Goal: Task Accomplishment & Management: Complete application form

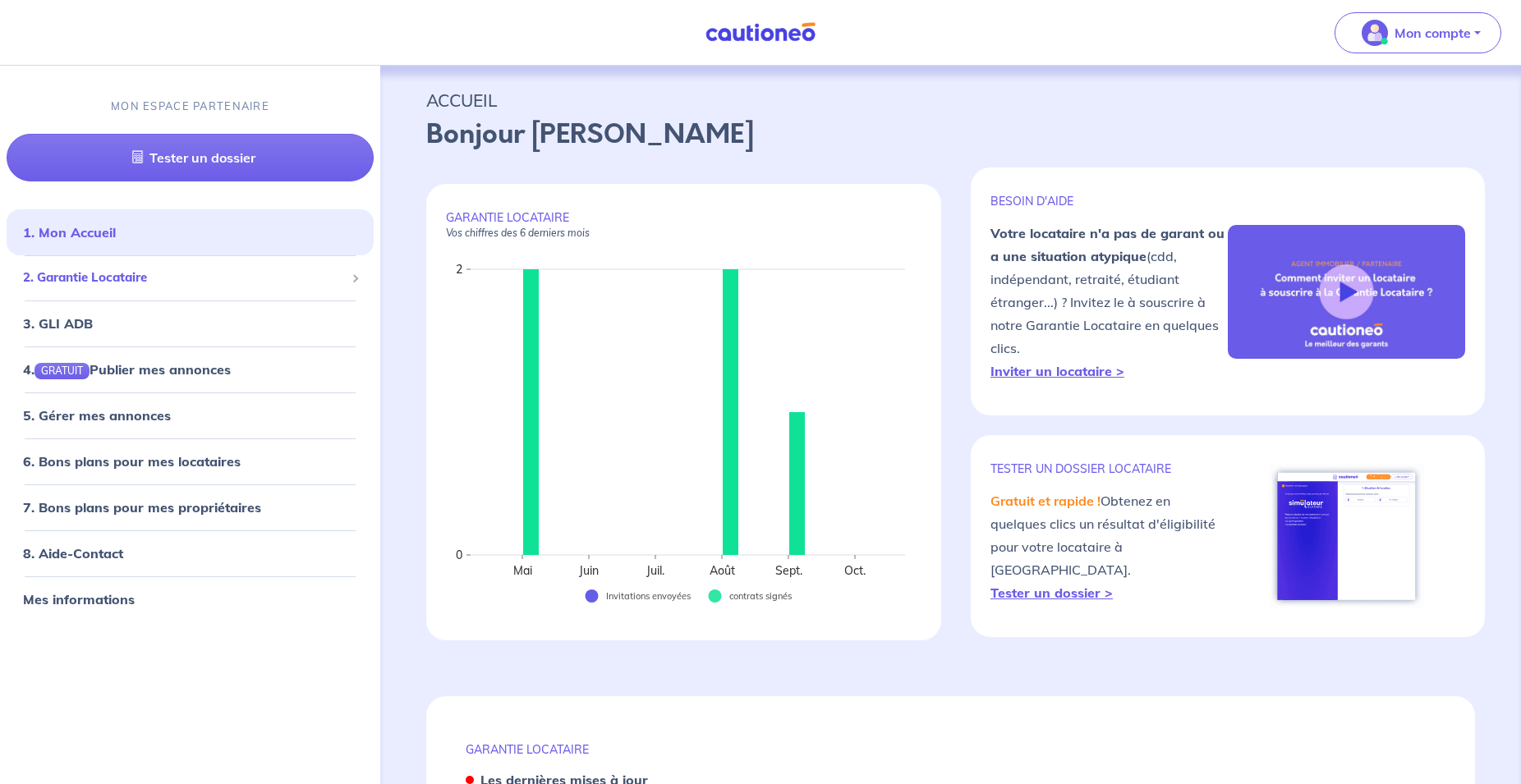
click at [151, 275] on span "2. Garantie Locataire" at bounding box center [184, 278] width 322 height 18
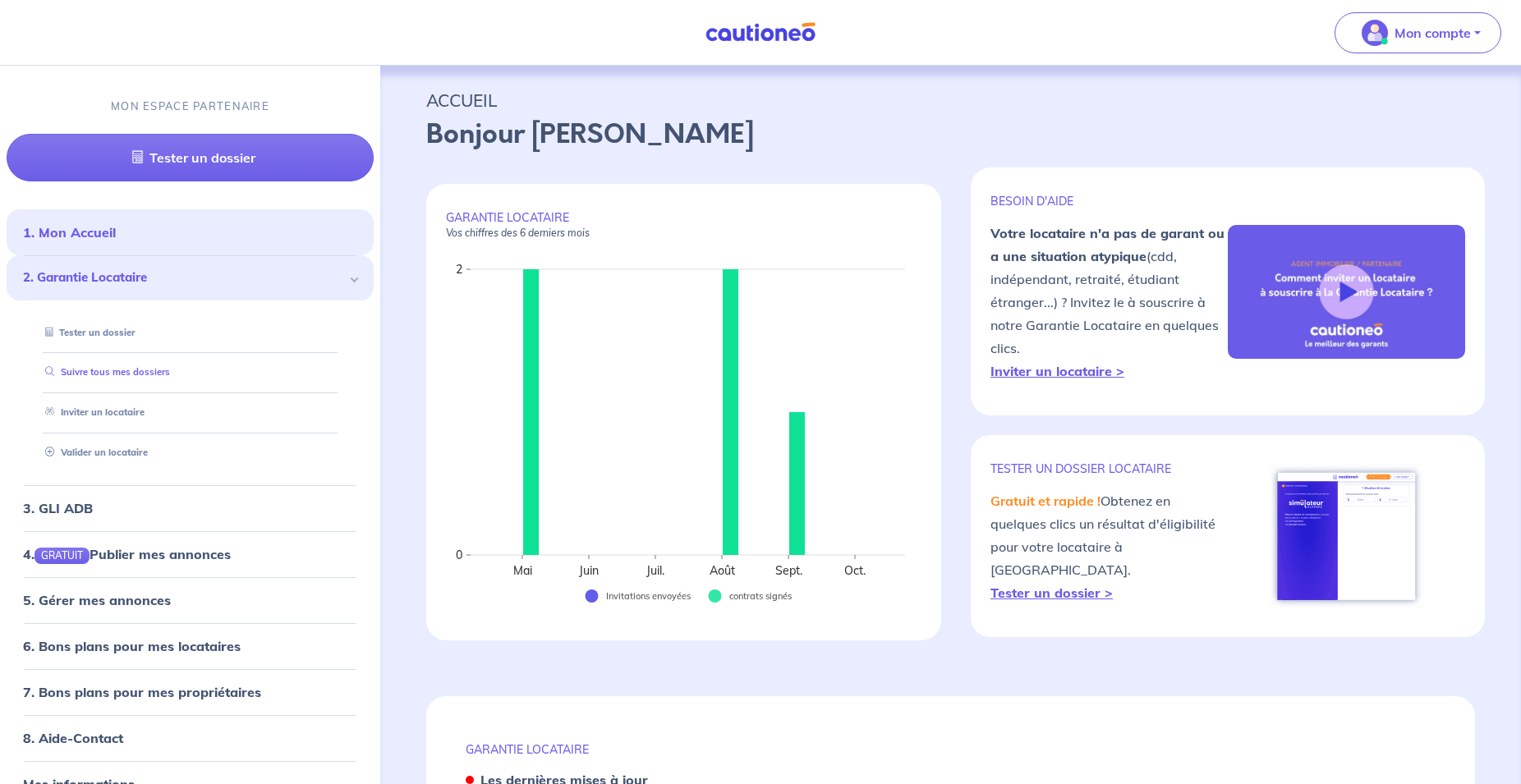
click at [130, 376] on link "Suivre tous mes dossiers" at bounding box center [104, 372] width 131 height 12
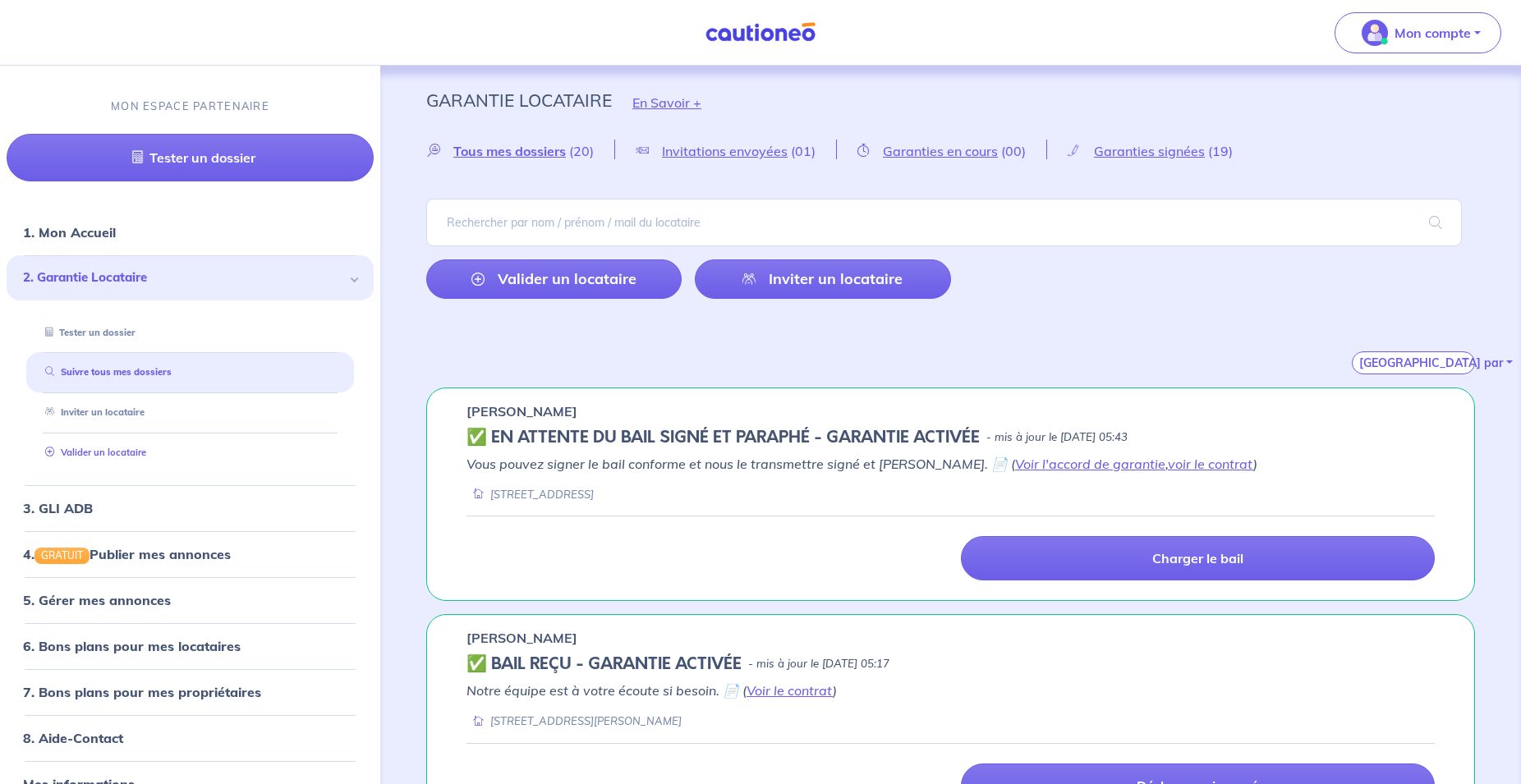
click at [117, 450] on link "Valider un locataire" at bounding box center [92, 452] width 108 height 12
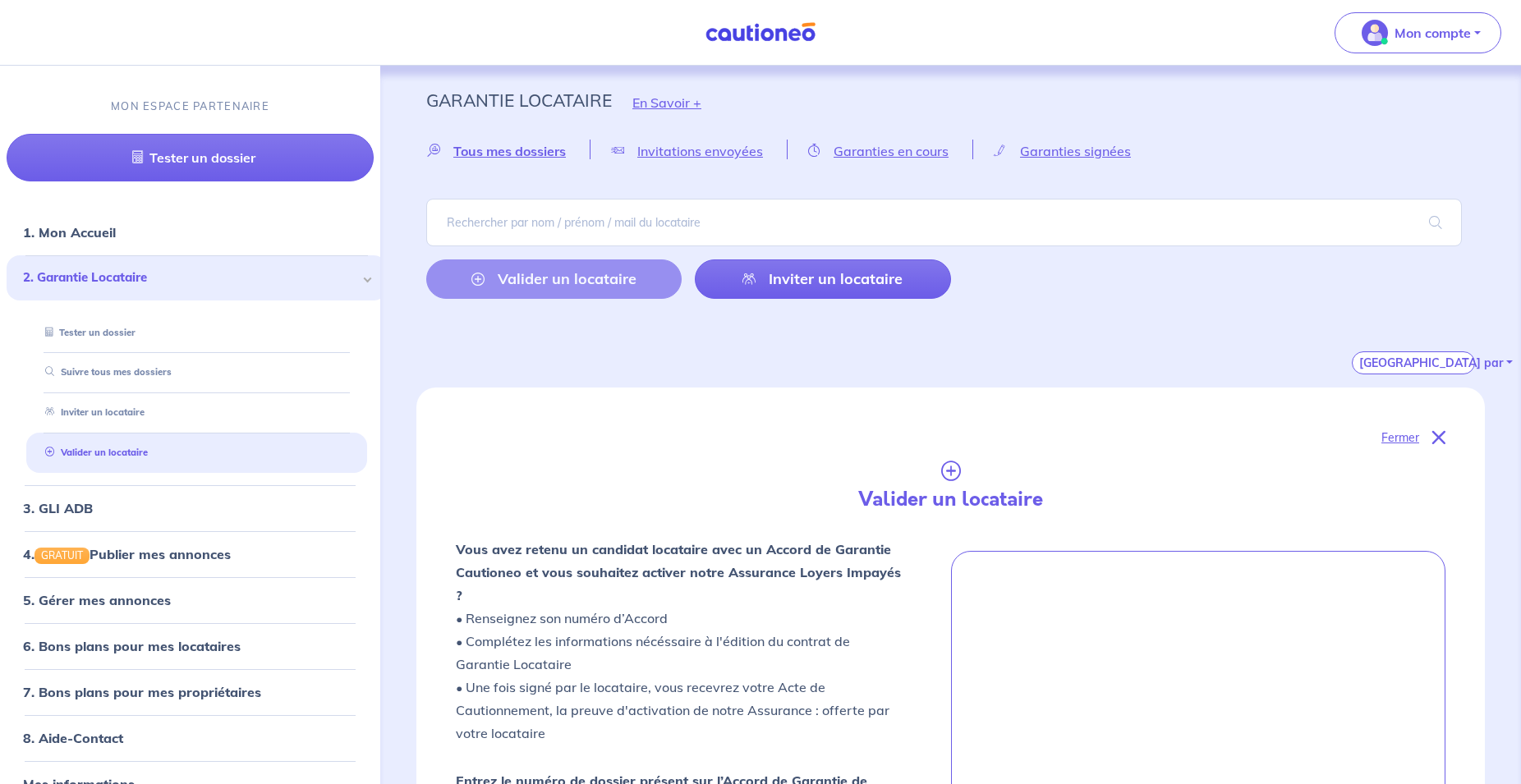
scroll to position [439, 0]
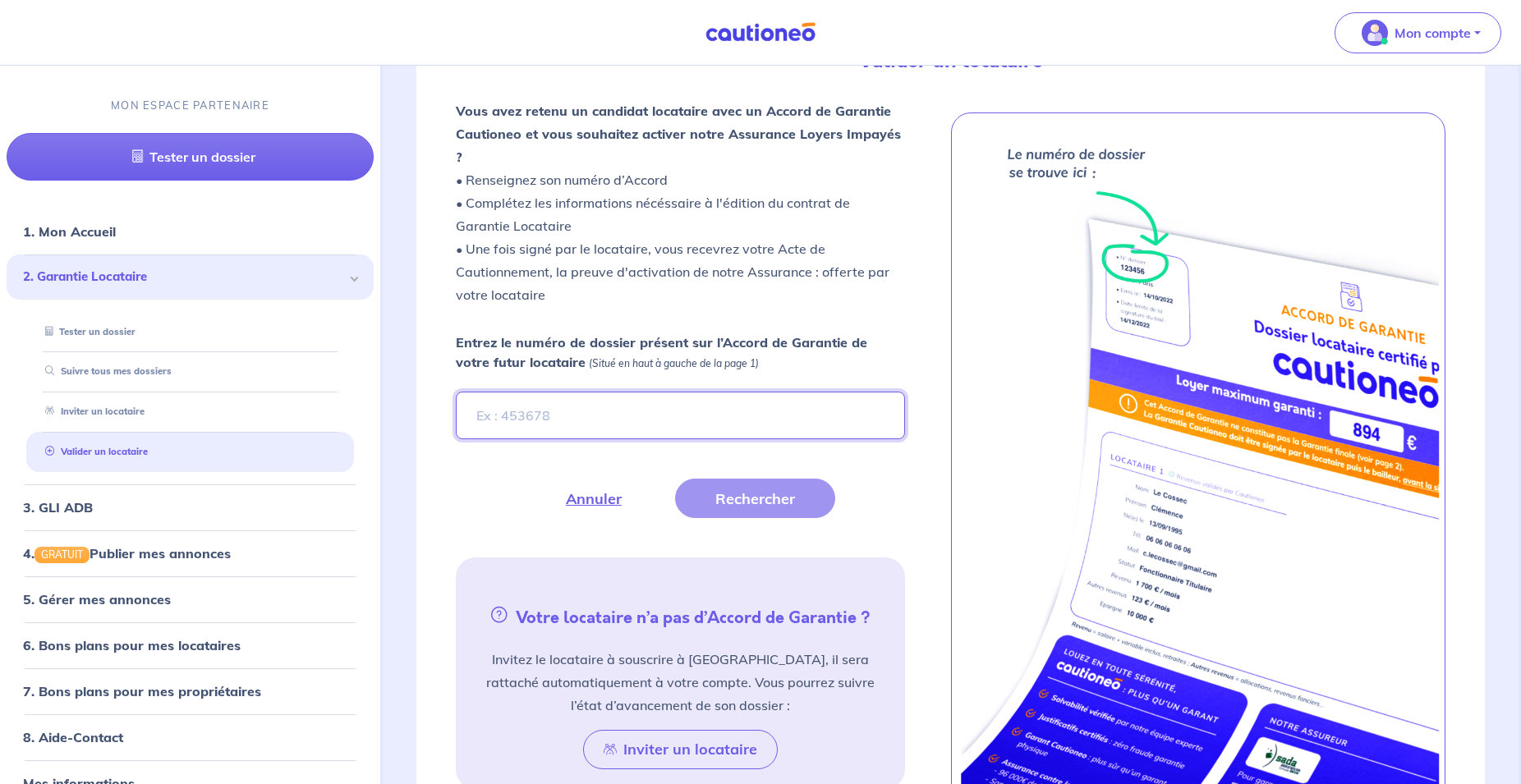
click at [681, 402] on input "Entrez le numéro de dossier présent sur l’Accord de Garantie de votre futur loc…" at bounding box center [680, 415] width 449 height 48
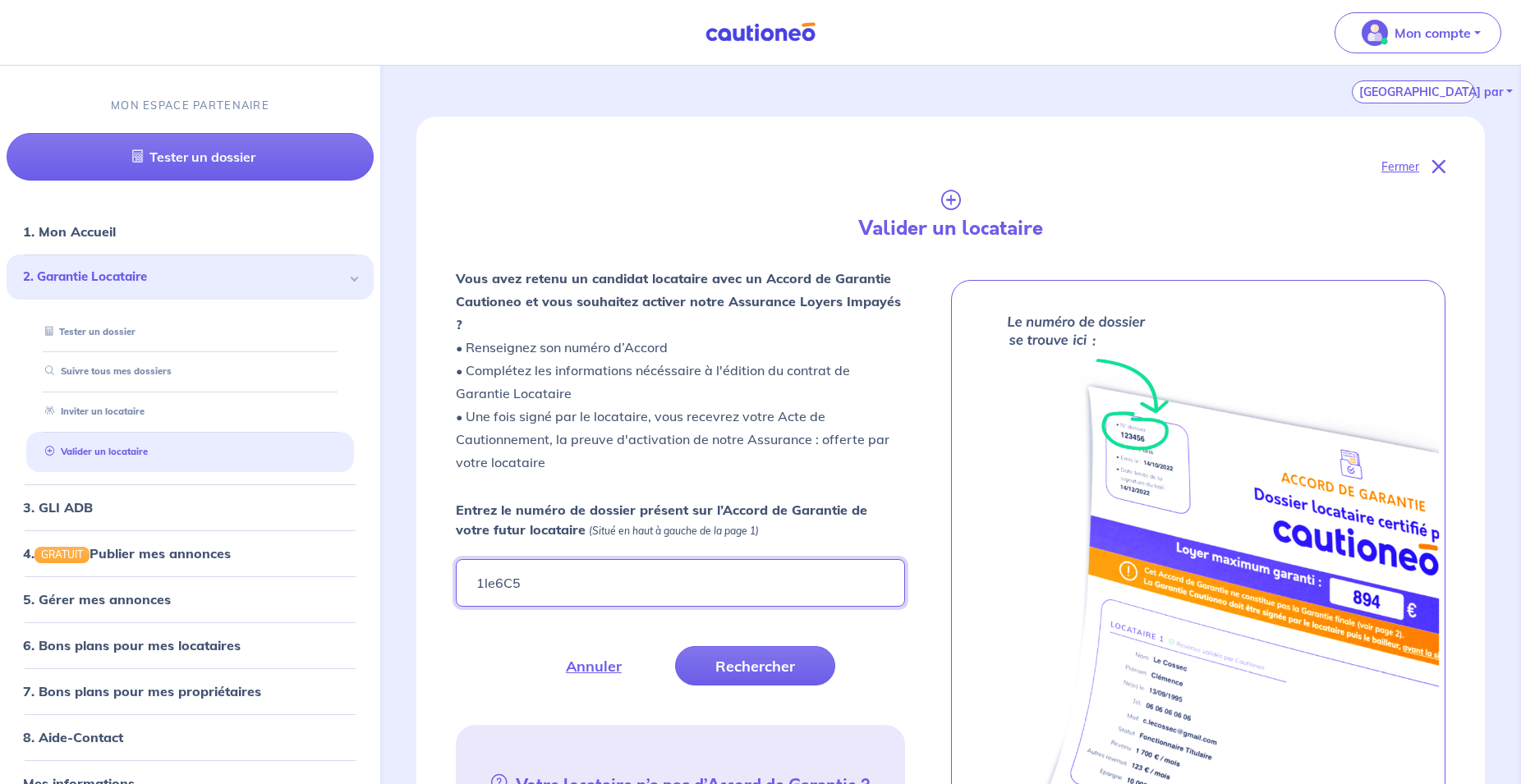
type input "1le6C5"
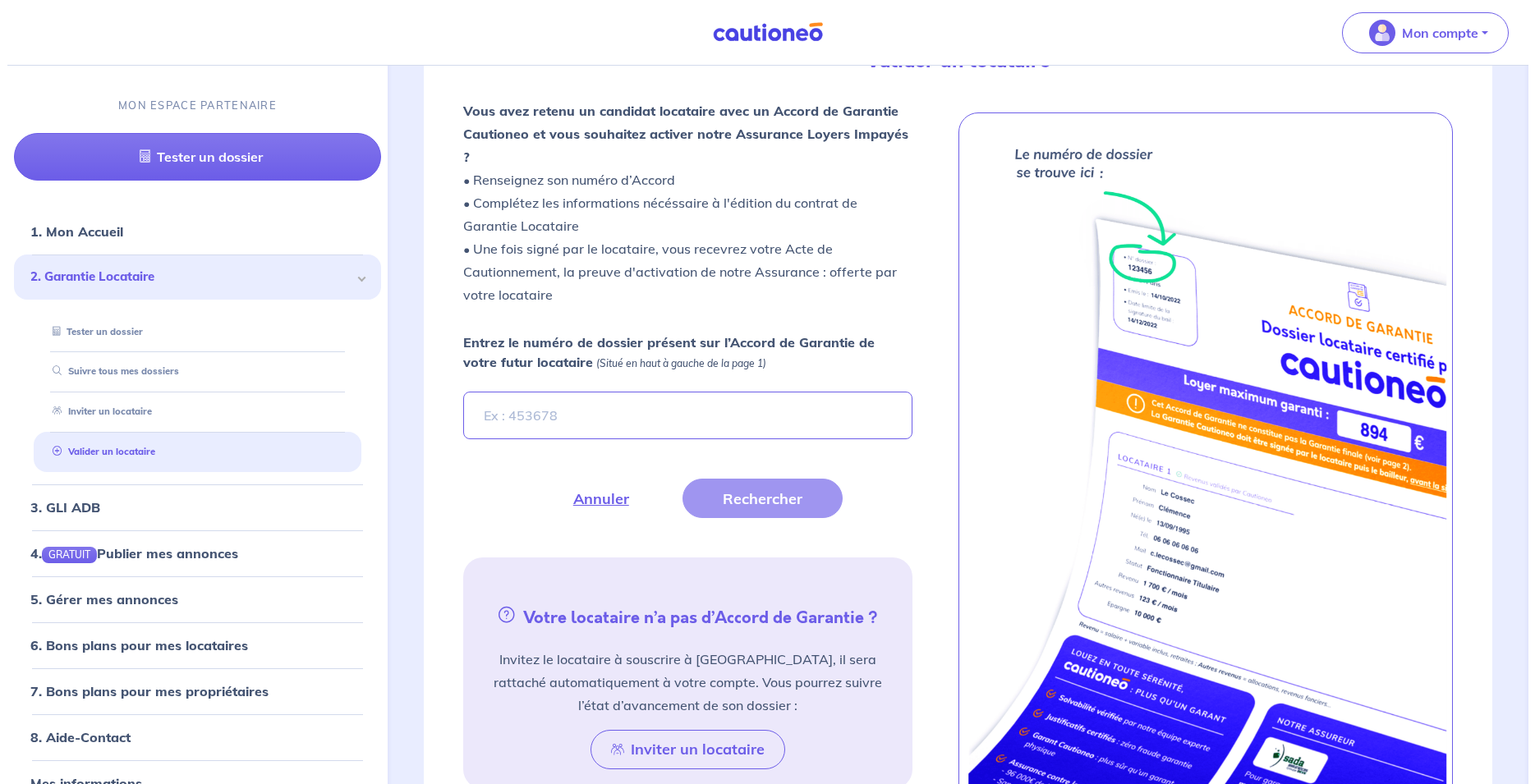
scroll to position [441, 0]
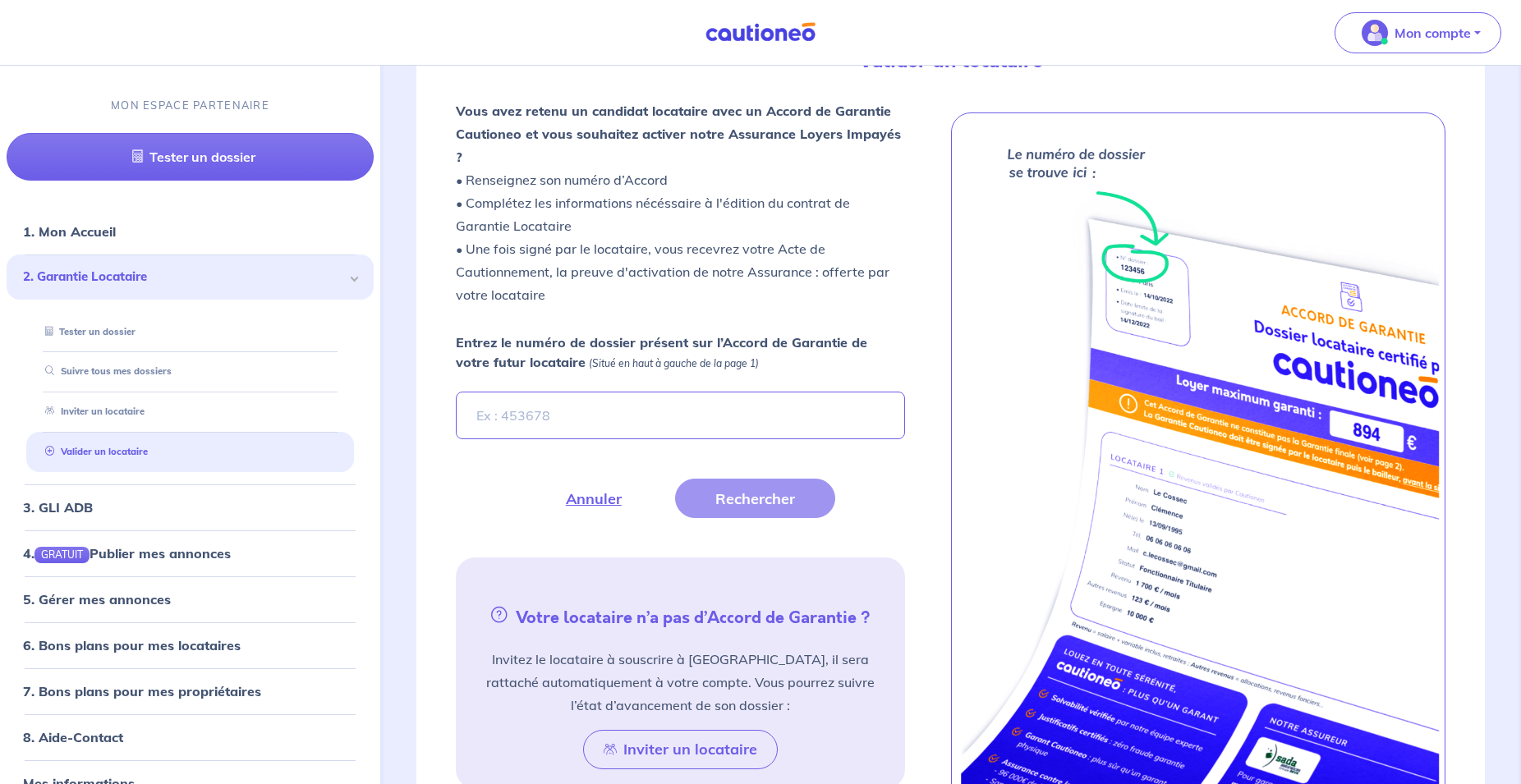
click at [846, 392] on input "Entrez le numéro de dossier présent sur l’Accord de Garantie de votre futur loc…" at bounding box center [680, 415] width 449 height 48
type input "1le6C5"
click at [759, 478] on button "Rechercher" at bounding box center [755, 498] width 160 height 40
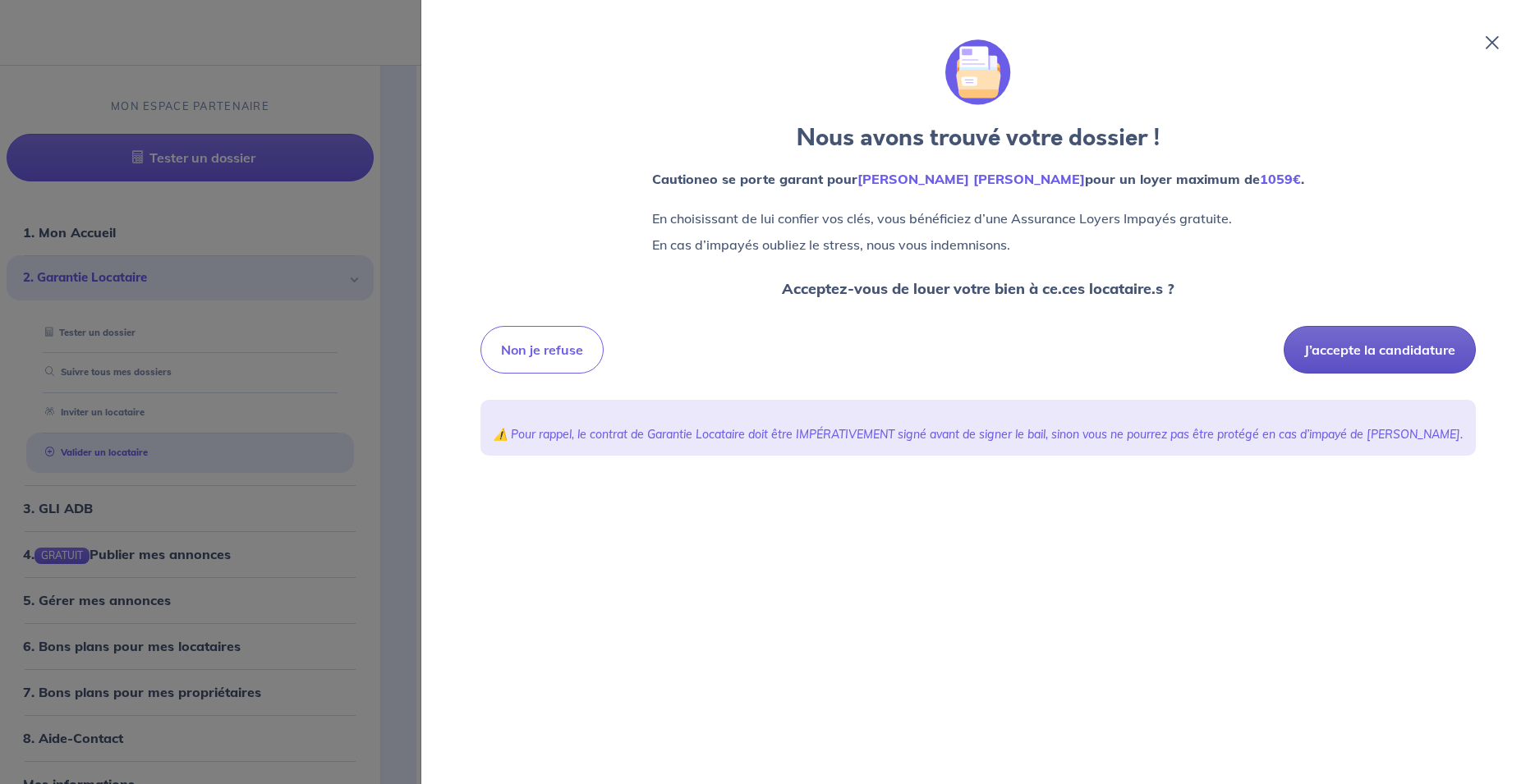
click at [1386, 344] on button "J’accepte la candidature" at bounding box center [1381, 349] width 192 height 48
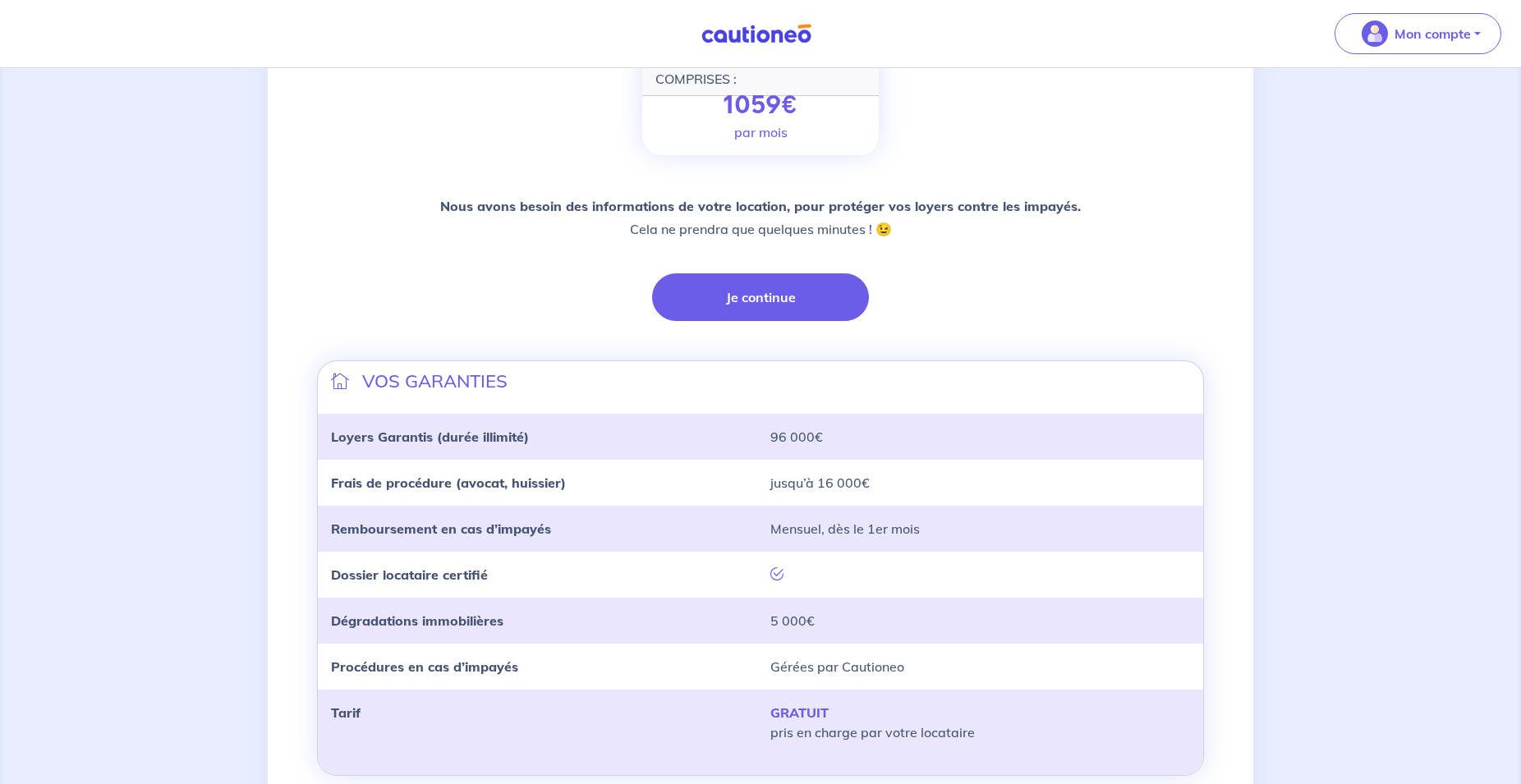
scroll to position [104, 0]
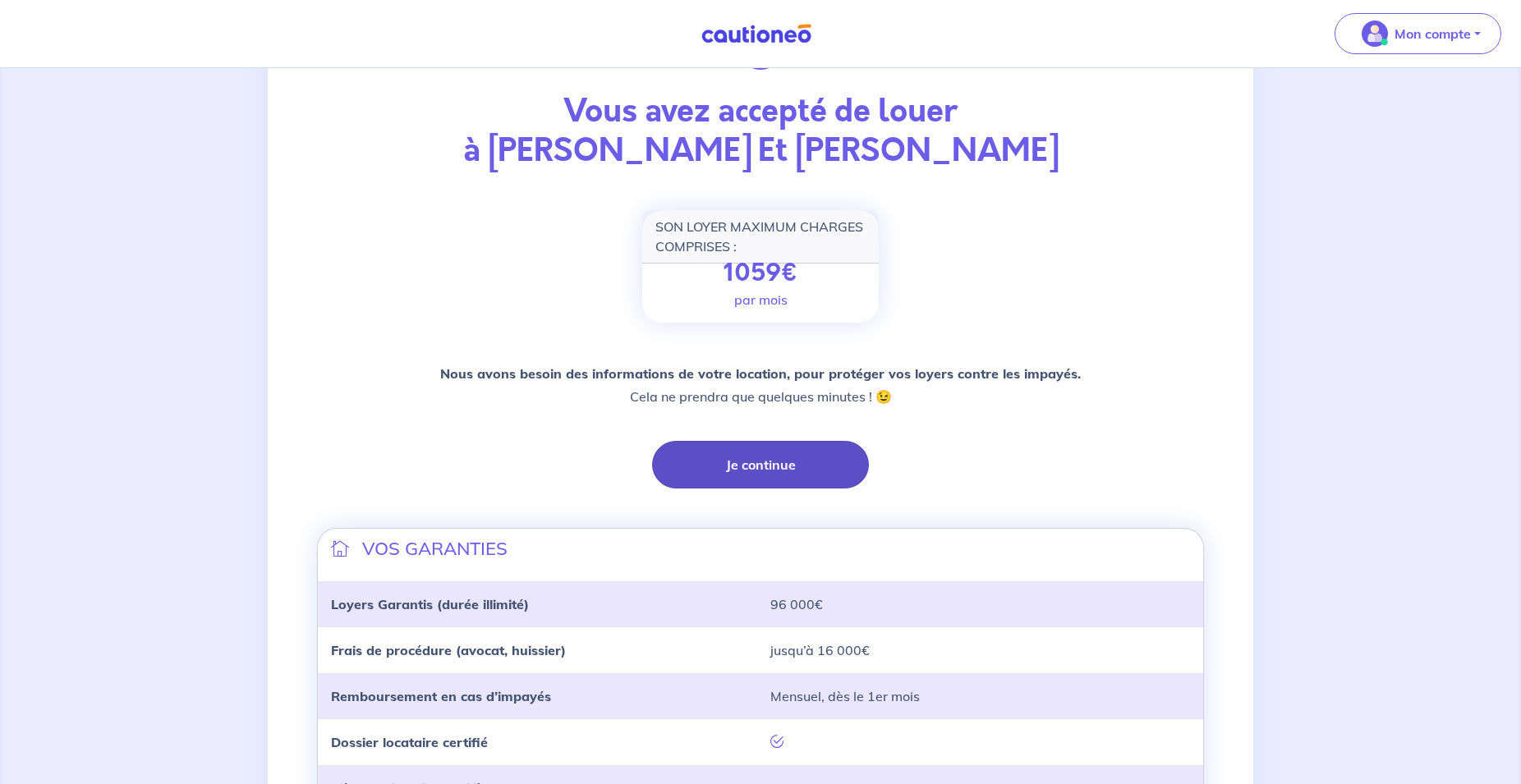
click at [777, 456] on button "Je continue" at bounding box center [760, 464] width 216 height 48
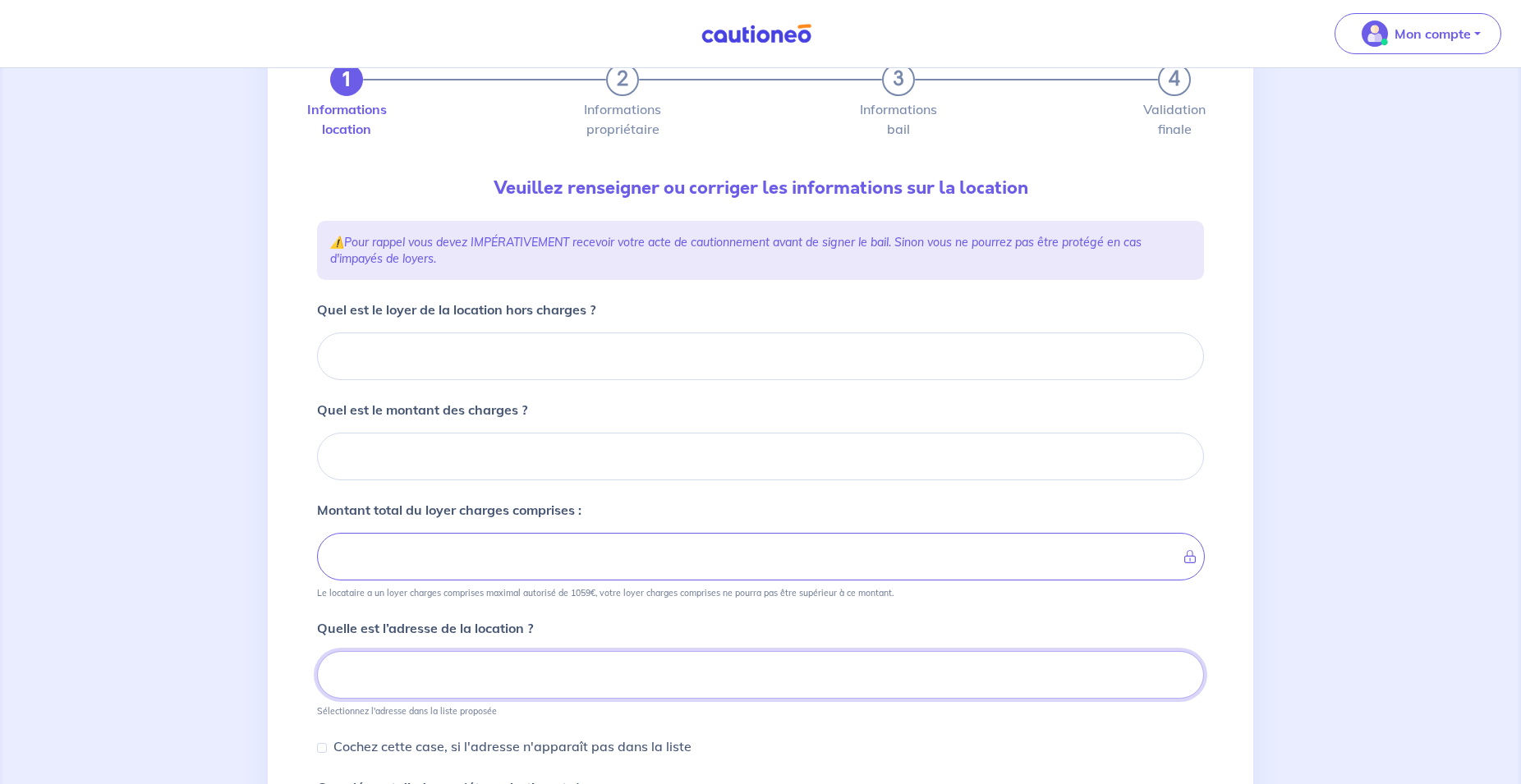
scroll to position [168, 0]
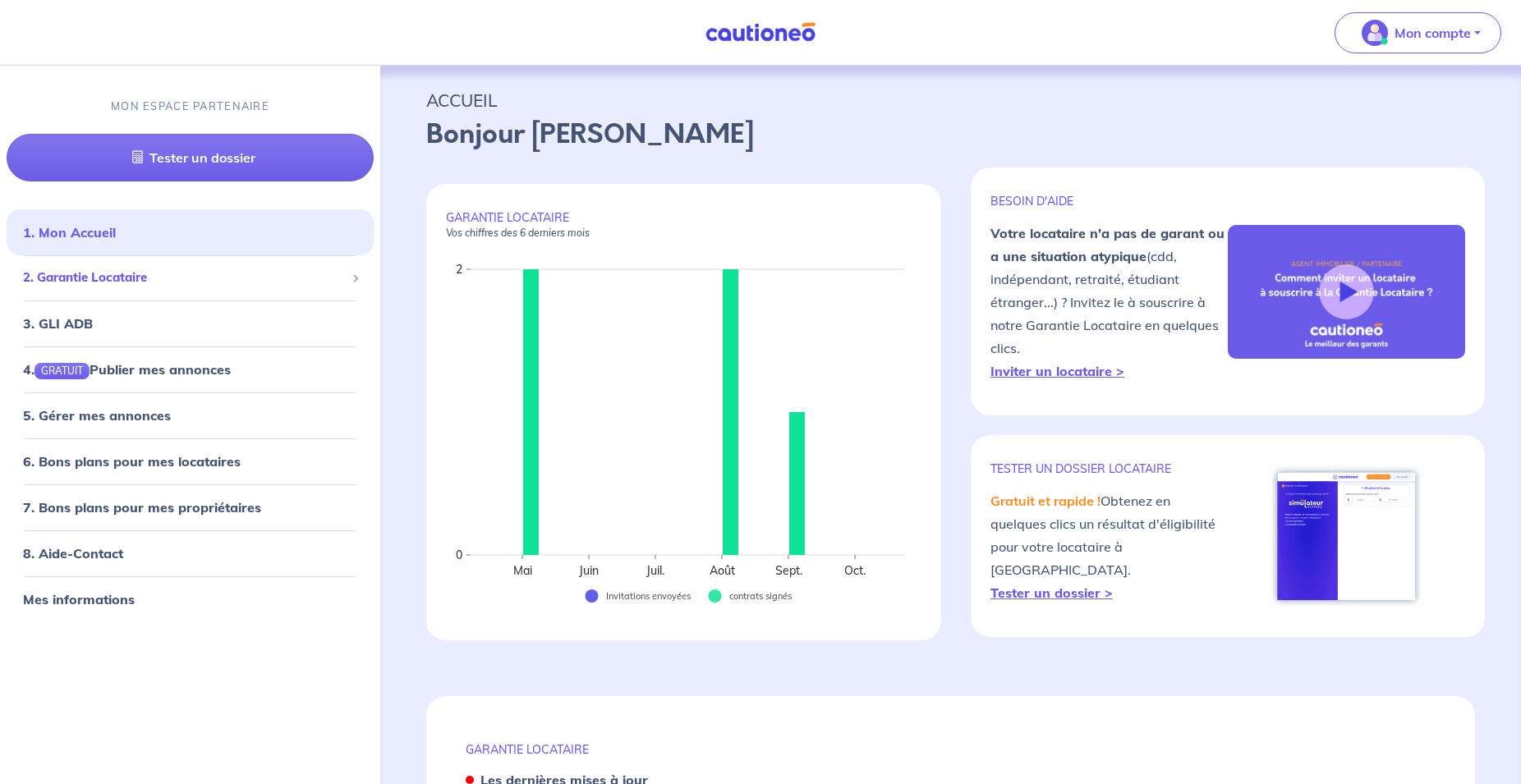
click at [147, 280] on span "2. Garantie Locataire" at bounding box center [184, 278] width 322 height 18
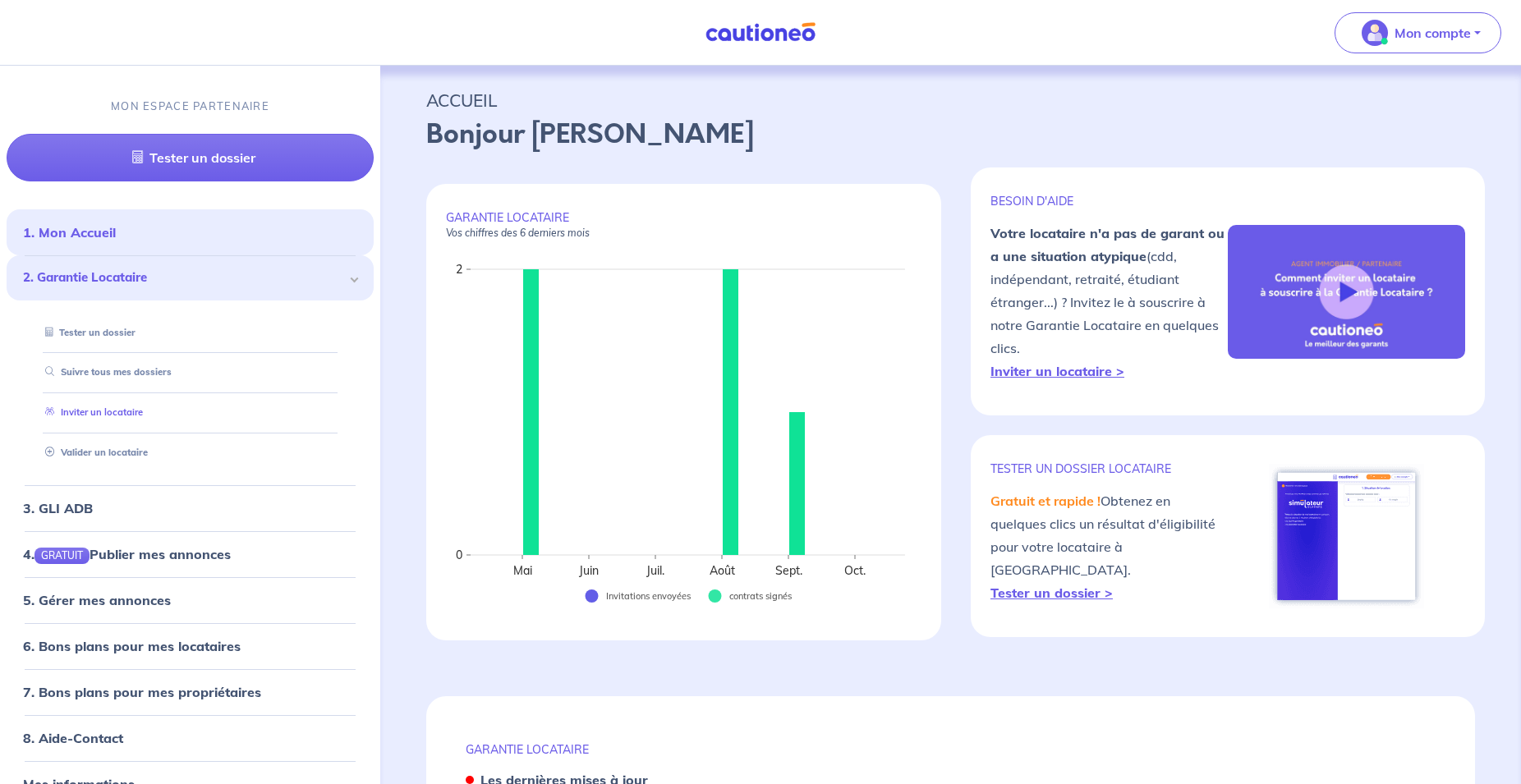
click at [142, 414] on link "Inviter un locataire" at bounding box center [90, 412] width 104 height 12
select select "FR"
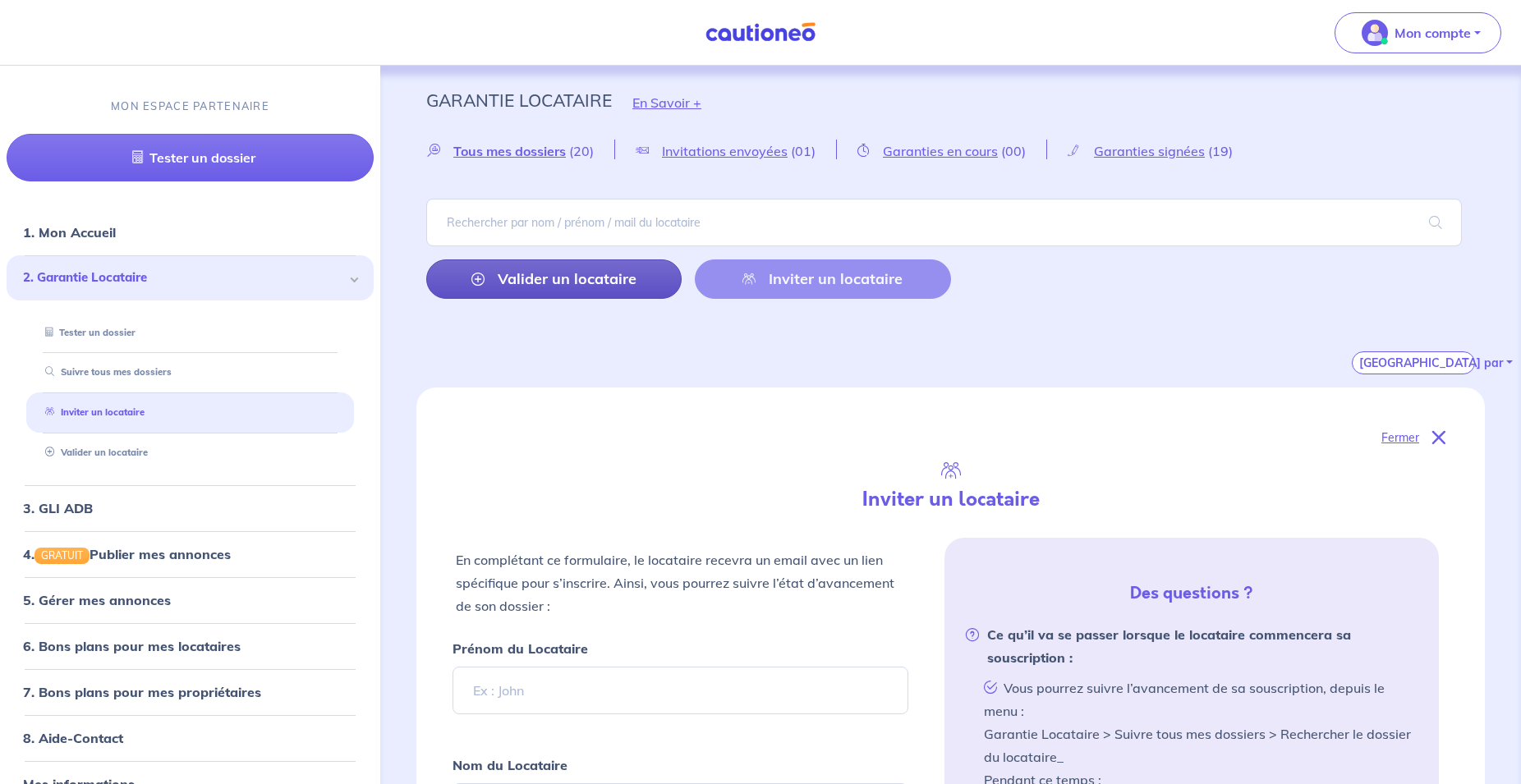
click at [558, 285] on link "Valider un locataire" at bounding box center [553, 278] width 255 height 40
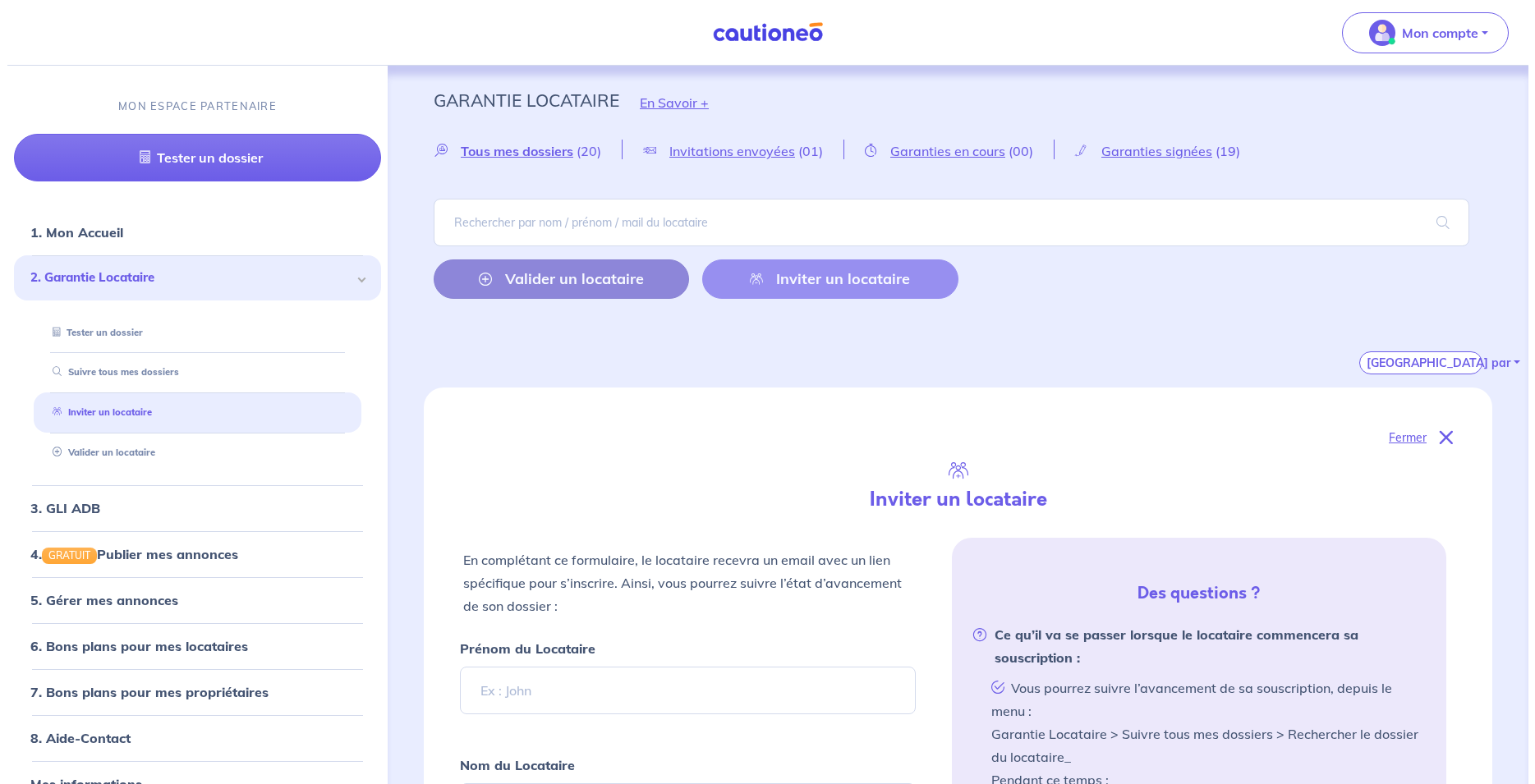
scroll to position [1264, 0]
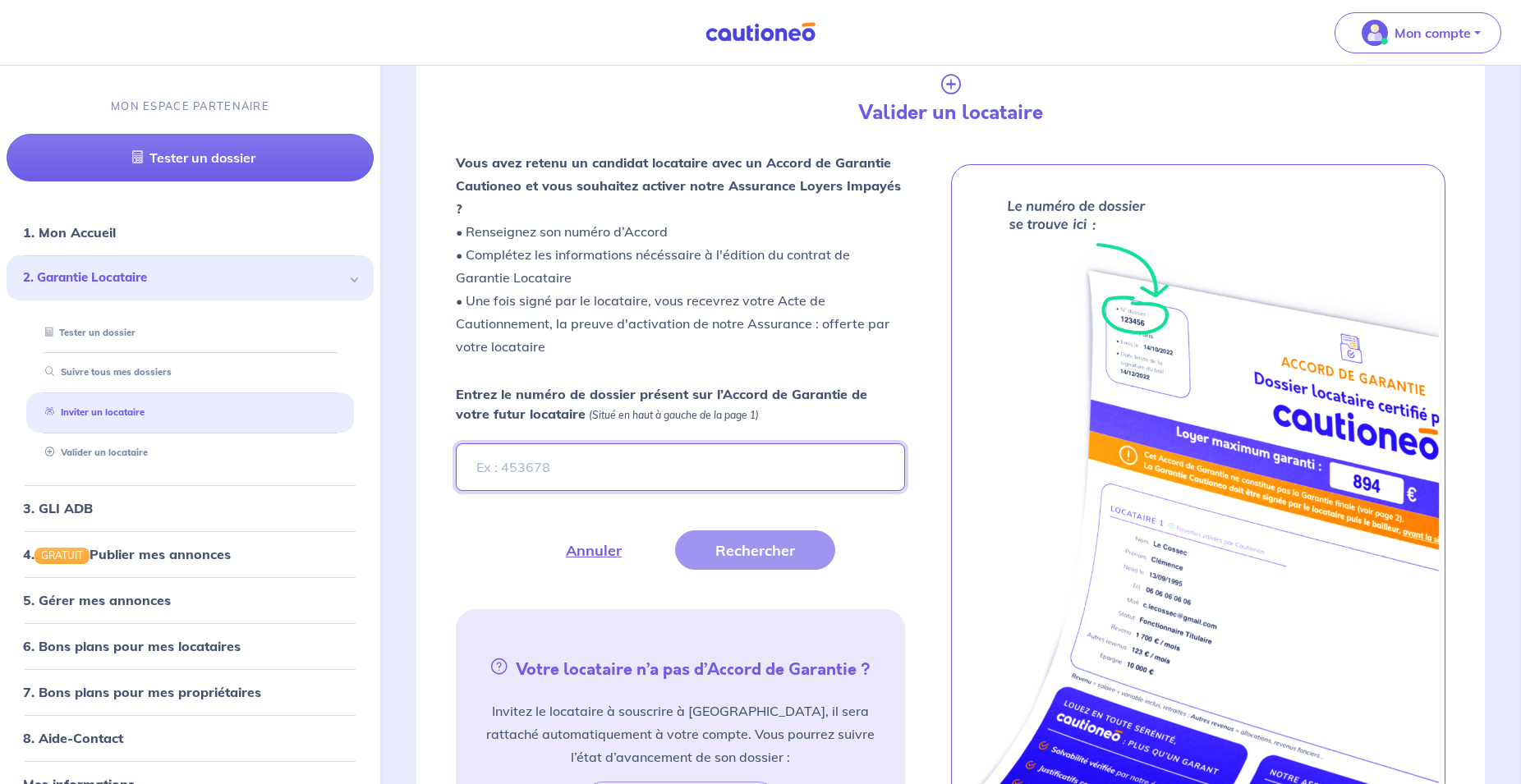
click at [645, 443] on input "Entrez le numéro de dossier présent sur l’Accord de Garantie de votre futur loc…" at bounding box center [680, 467] width 449 height 48
click at [582, 443] on input "Entrez le numéro de dossier présent sur l’Accord de Garantie de votre futur loc…" at bounding box center [680, 467] width 449 height 48
type input "1le6C5"
click at [772, 538] on button "Rechercher" at bounding box center [755, 550] width 160 height 40
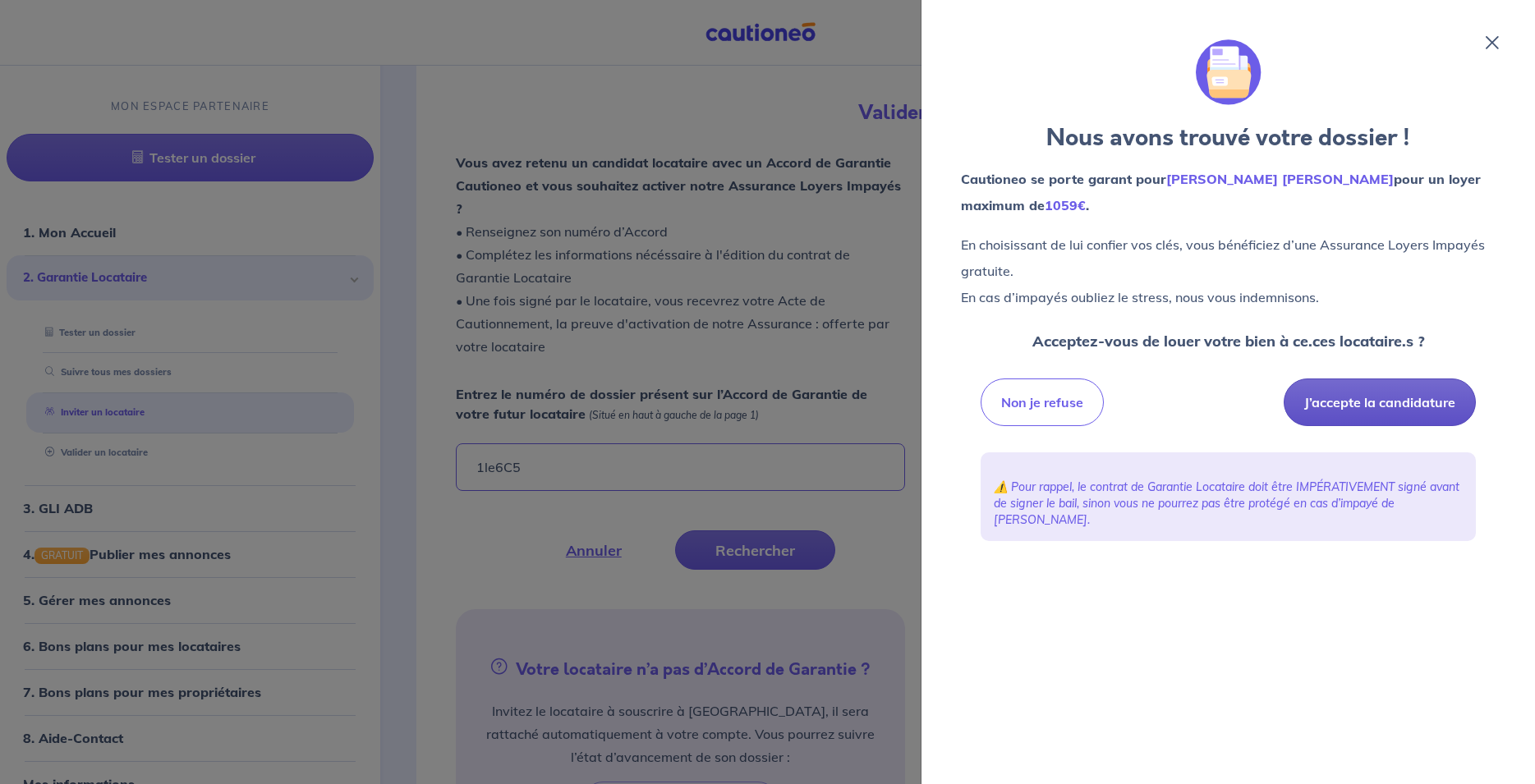
click at [1384, 416] on button "J’accepte la candidature" at bounding box center [1381, 402] width 192 height 48
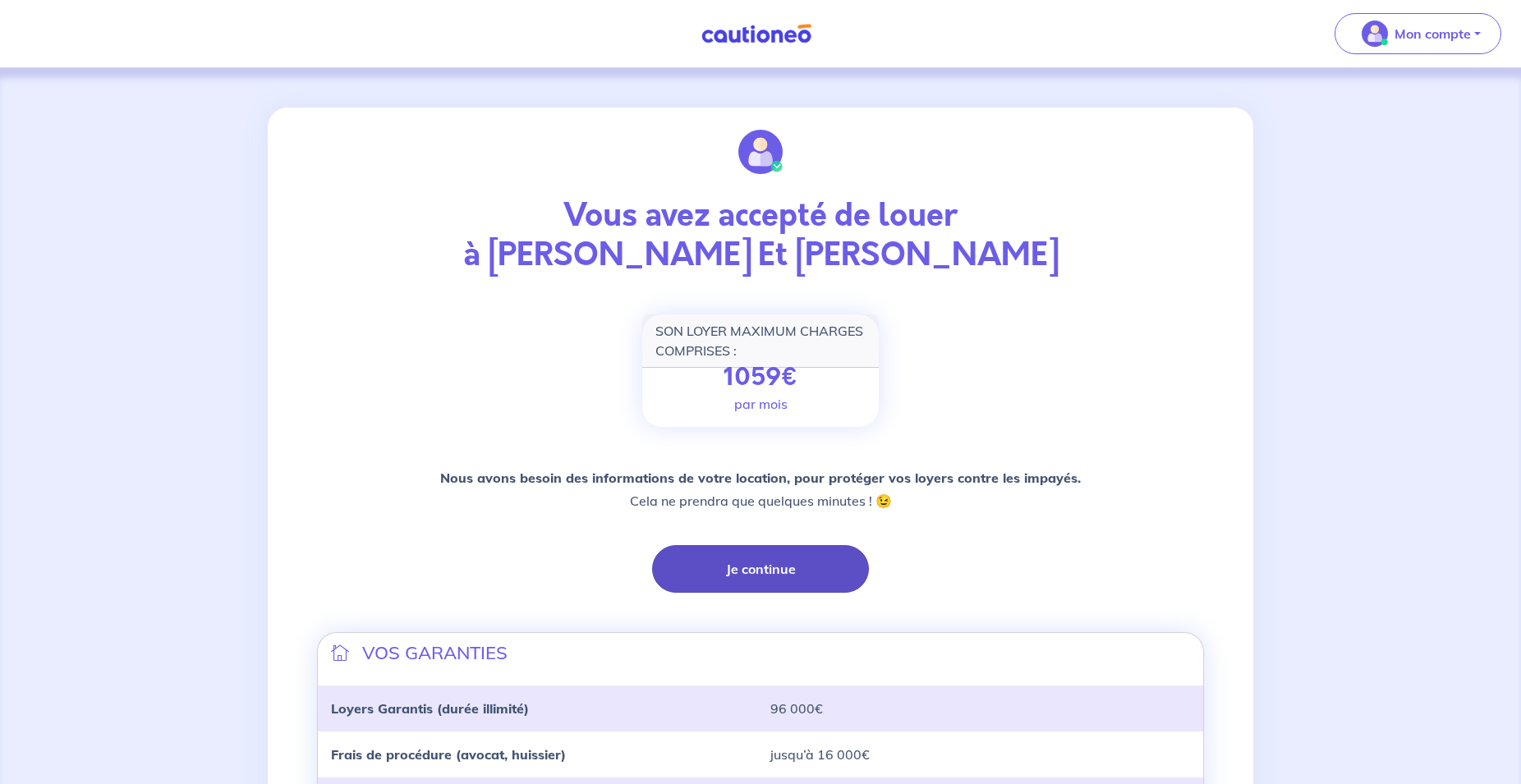
click at [754, 552] on button "Je continue" at bounding box center [760, 569] width 216 height 48
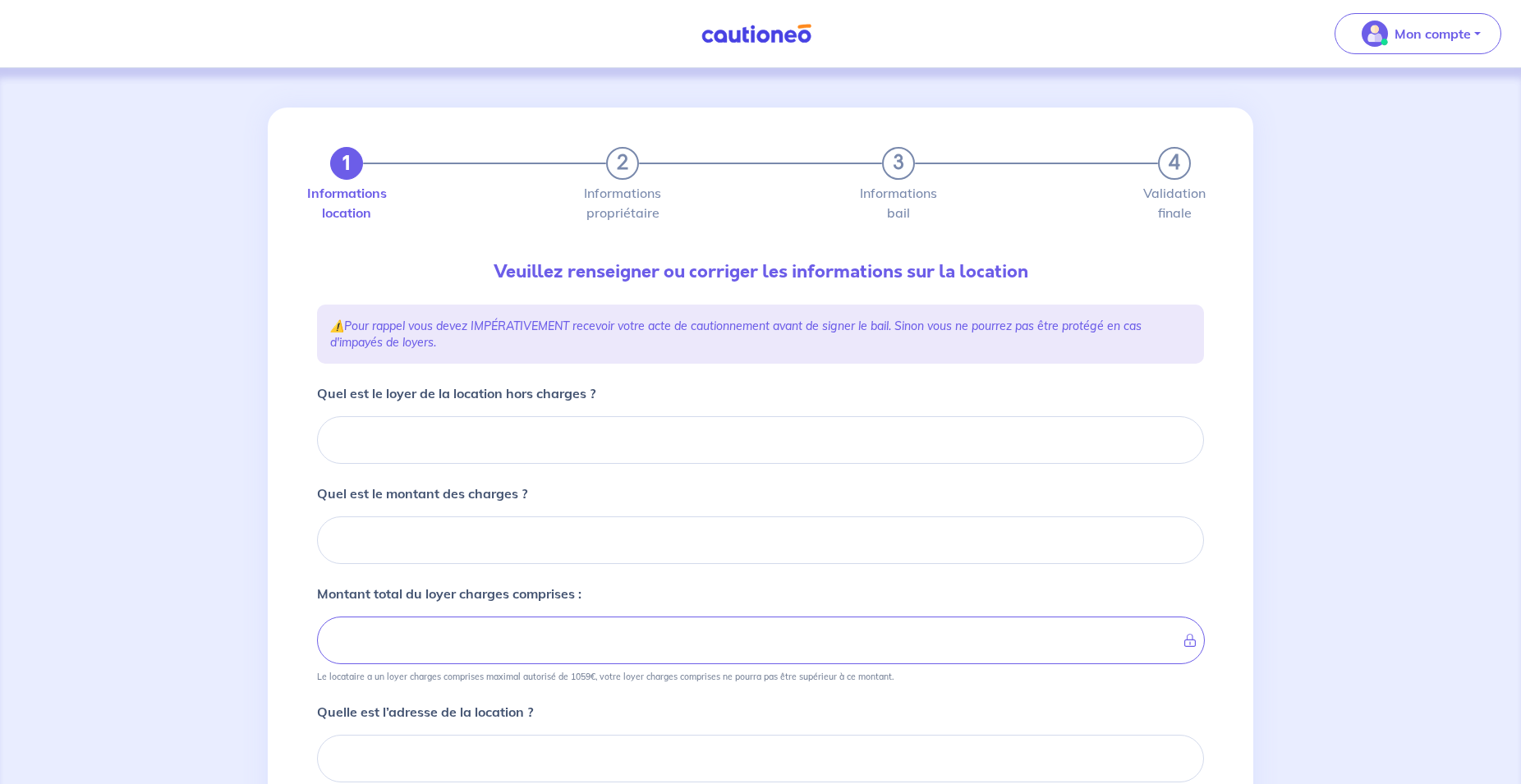
click at [509, 475] on form "Quel est le loyer de la location hors charges ? Quel est le montant des charges…" at bounding box center [761, 715] width 887 height 664
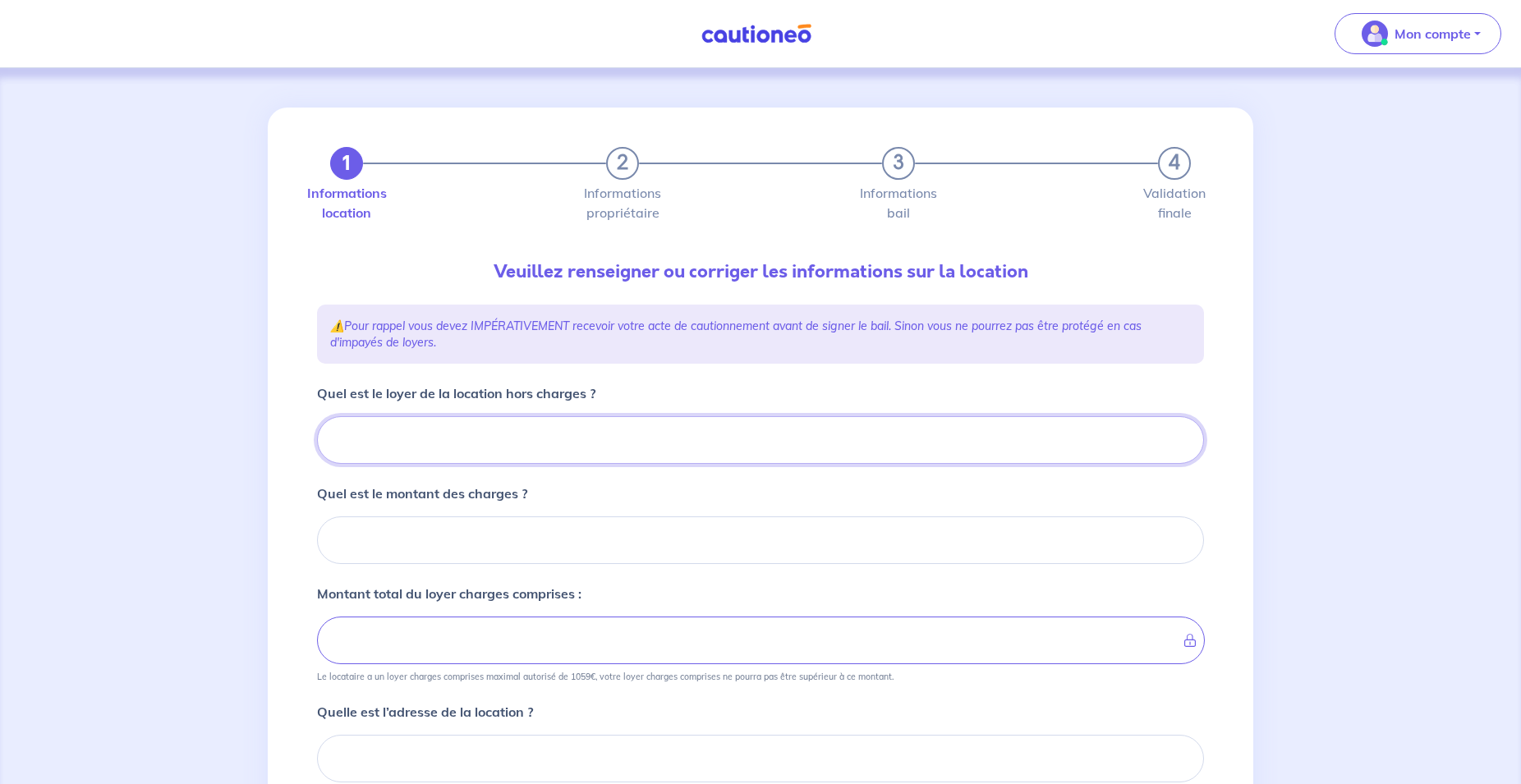
click at [490, 461] on input "Quel est le loyer de la location hors charges ?" at bounding box center [761, 440] width 887 height 48
type input "0"
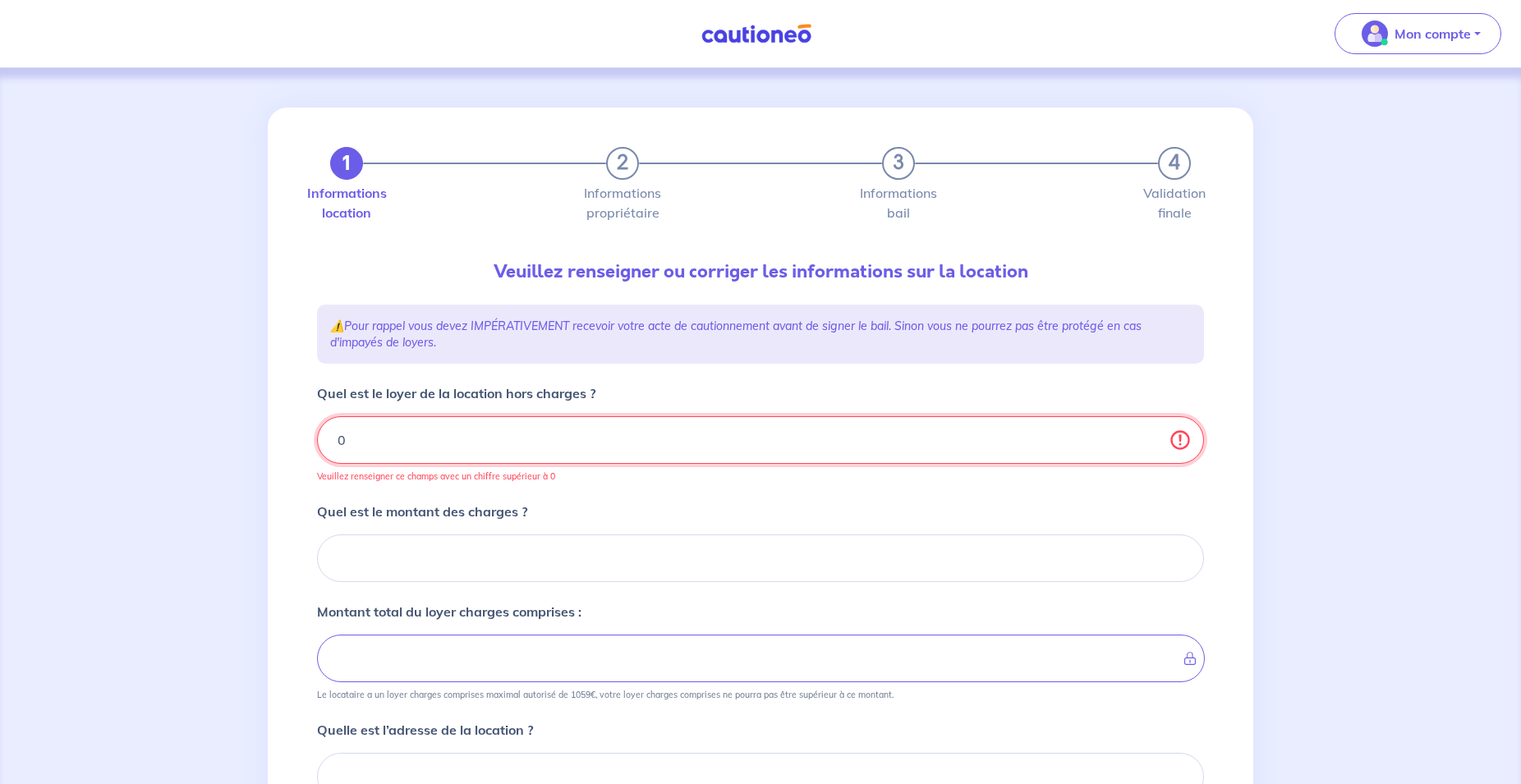
type input "0"
click at [557, 572] on input "Quel est le montant des charges ?" at bounding box center [761, 558] width 887 height 48
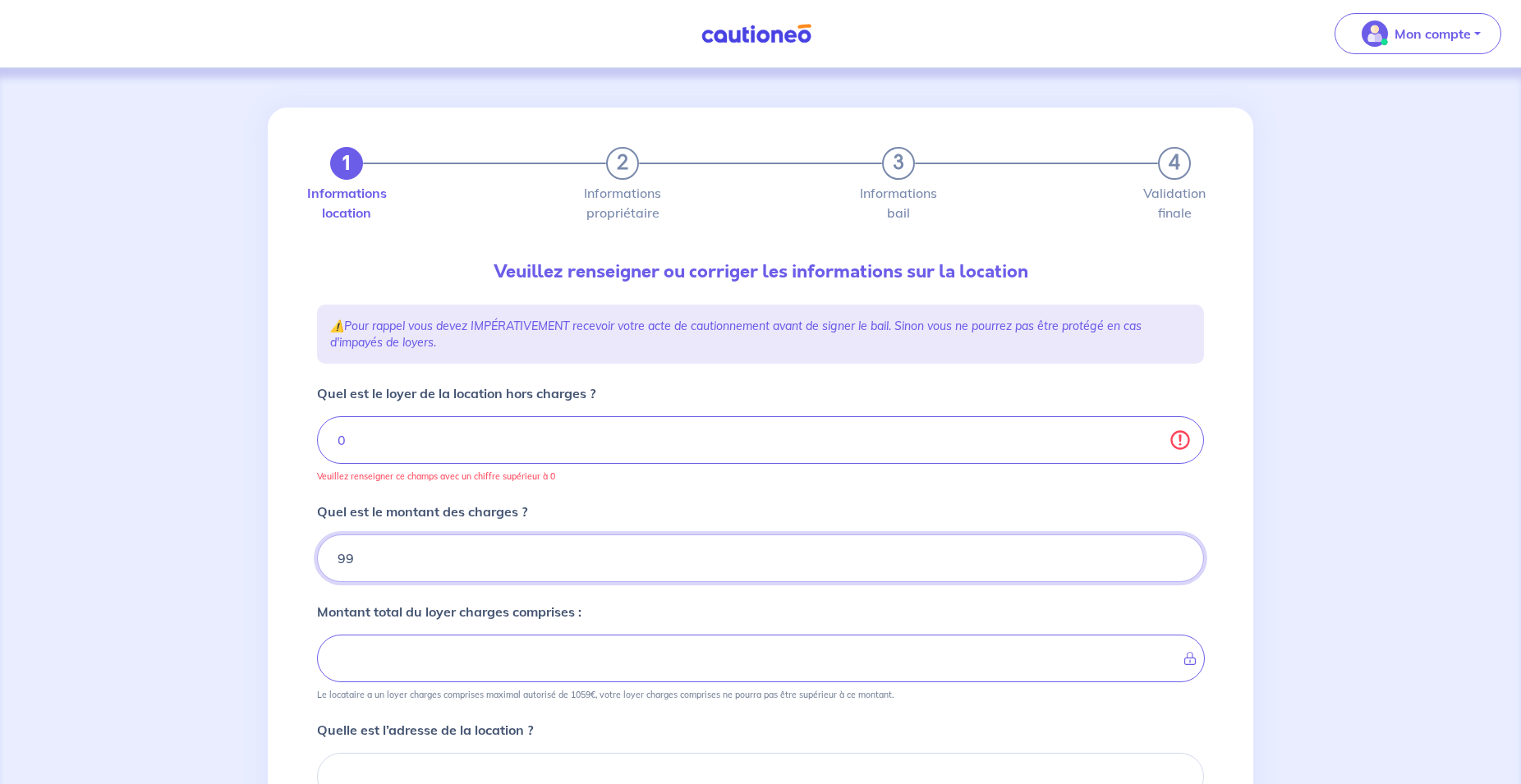
type input "990"
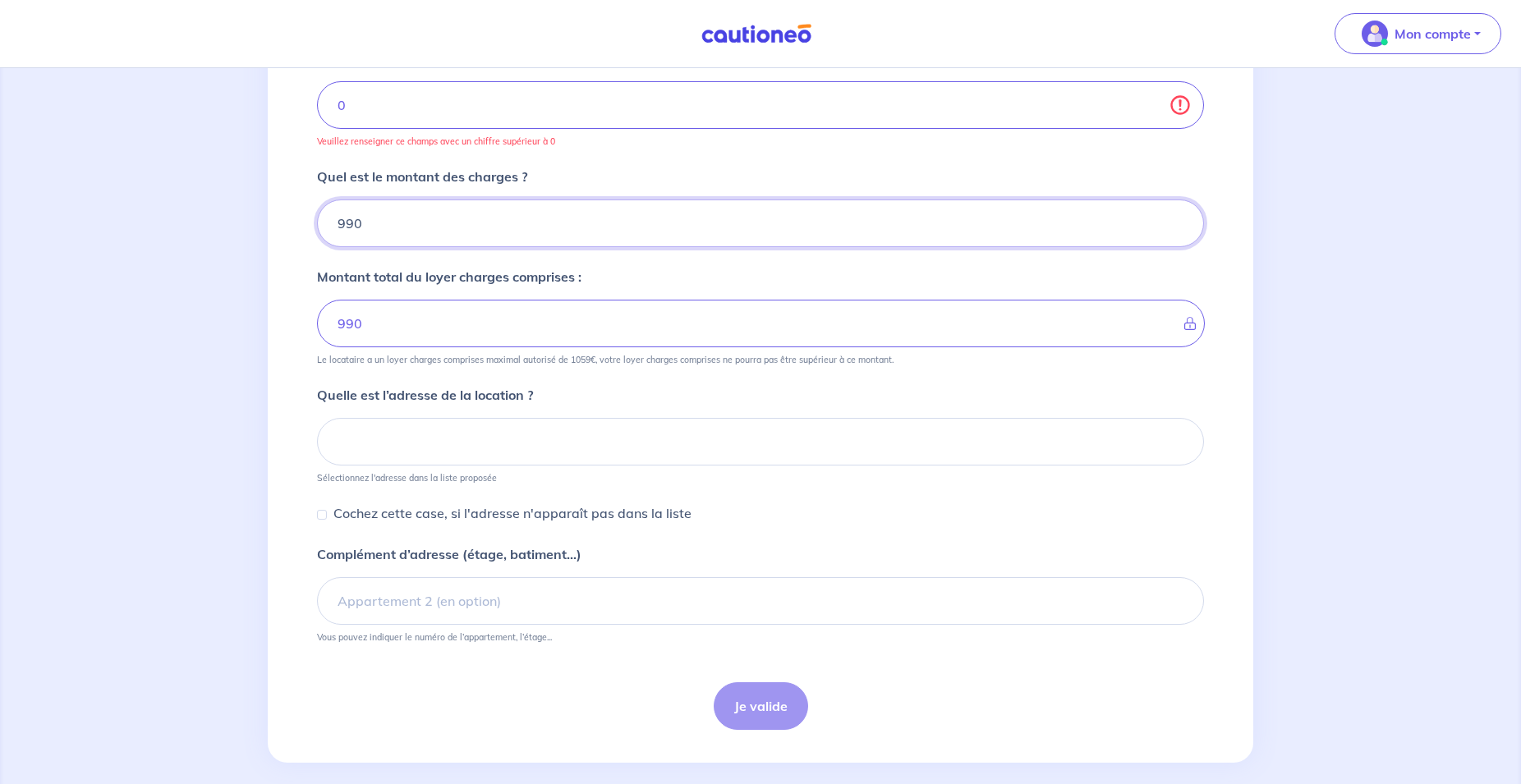
scroll to position [353, 0]
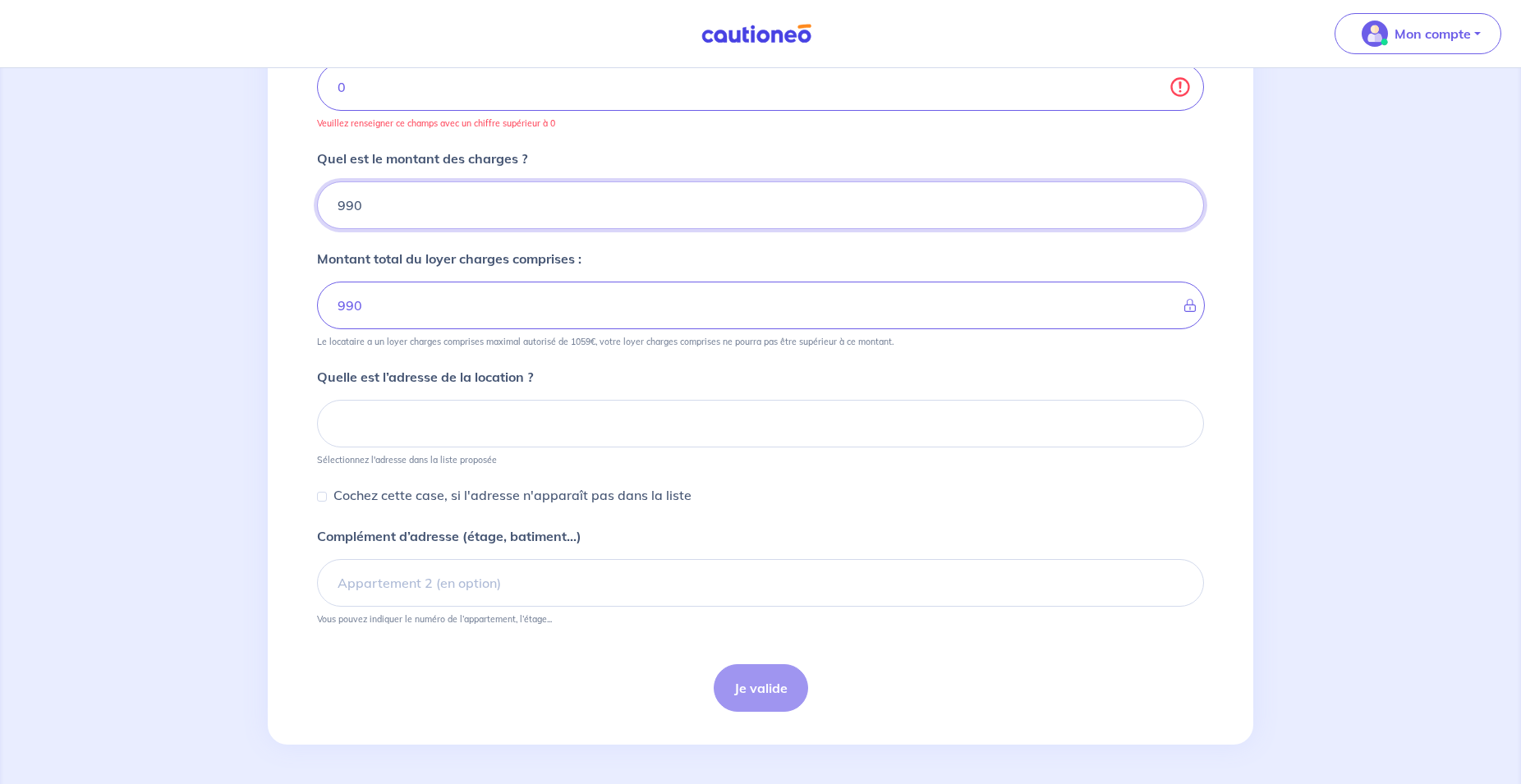
type input "990"
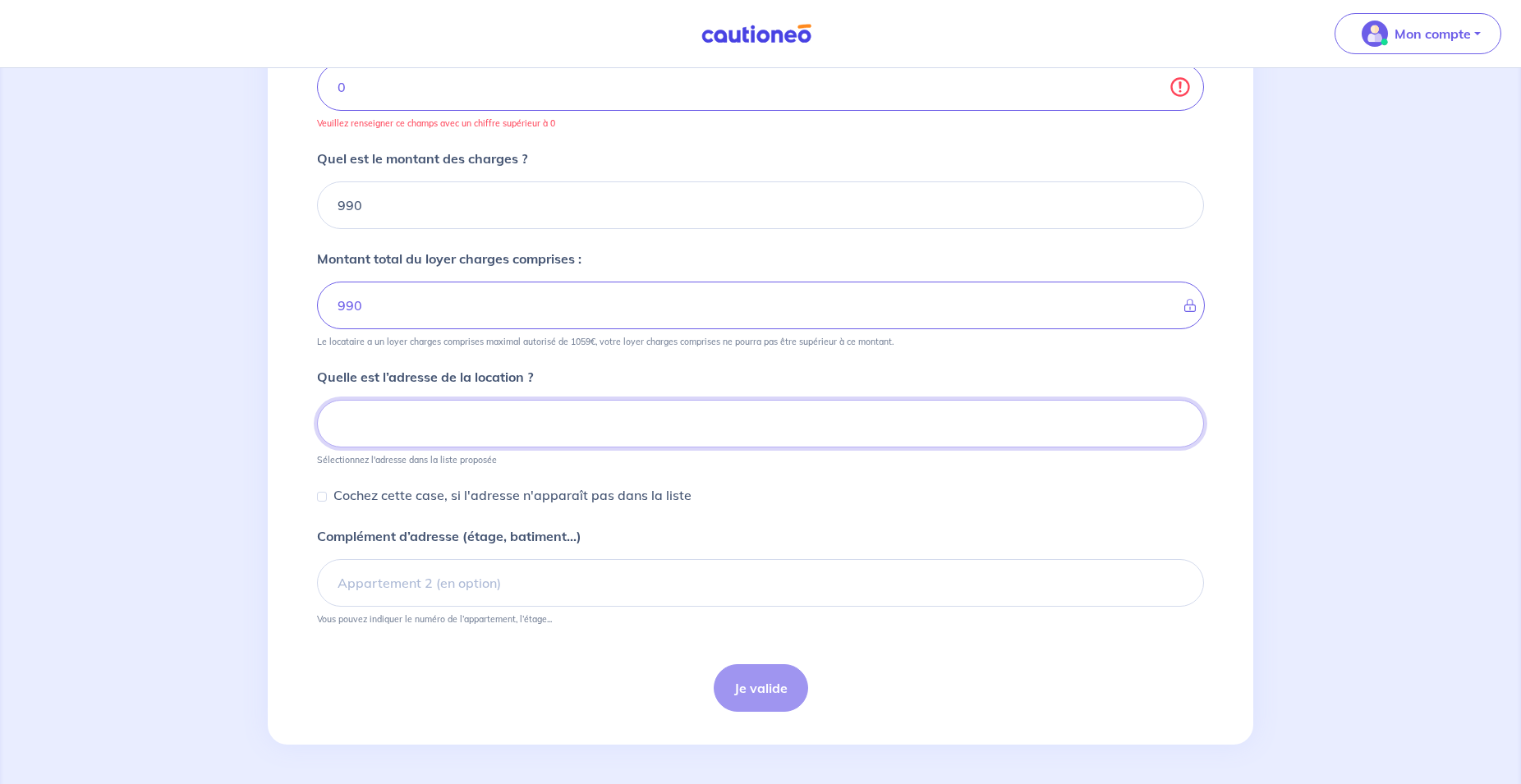
click at [424, 422] on input at bounding box center [761, 423] width 887 height 48
click at [398, 418] on input at bounding box center [761, 423] width 887 height 48
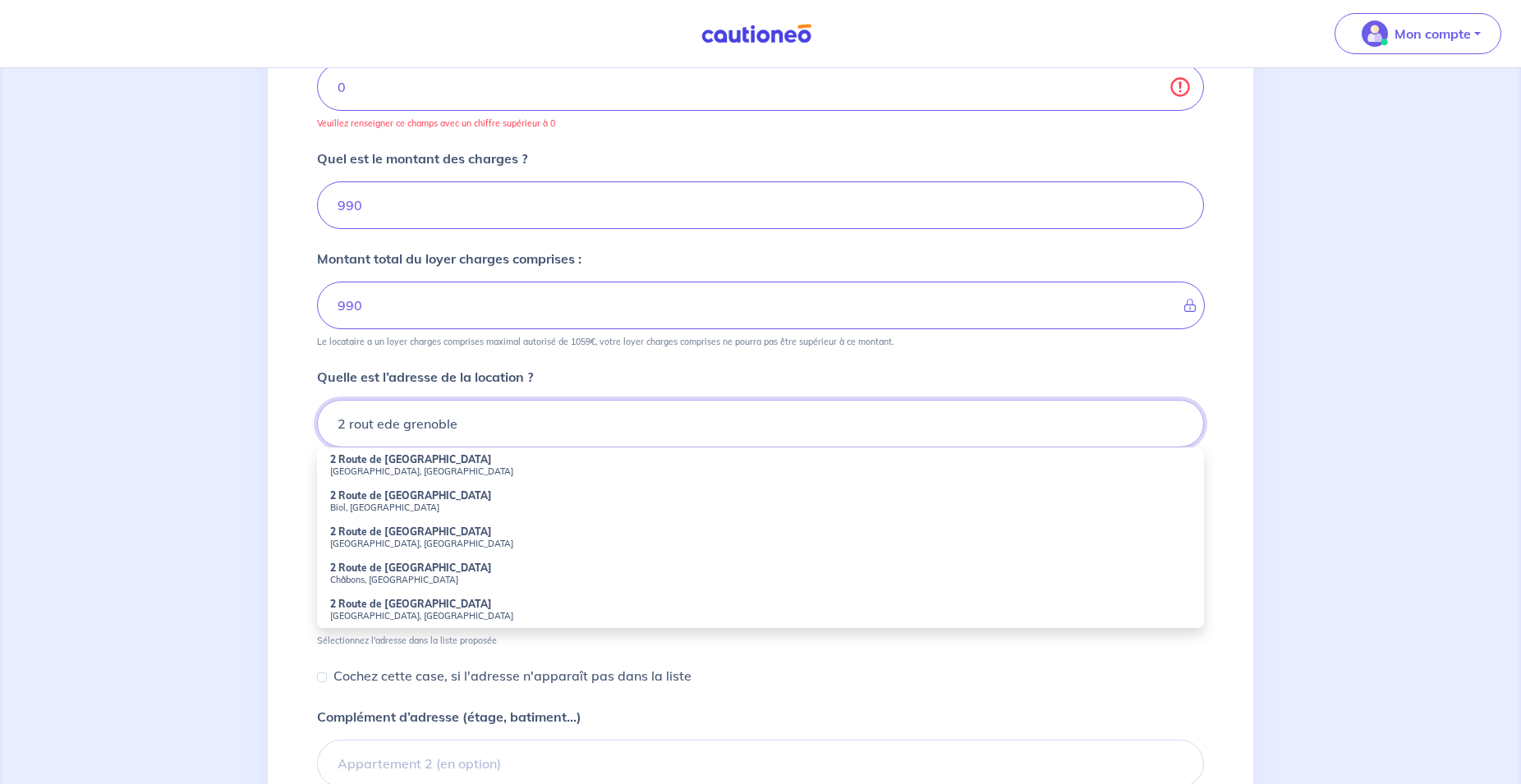
drag, startPoint x: 427, startPoint y: 420, endPoint x: 398, endPoint y: 415, distance: 29.4
click at [375, 420] on input "2 rout ede grenoble" at bounding box center [761, 423] width 887 height 48
click at [408, 605] on strong "2 Route de [GEOGRAPHIC_DATA]" at bounding box center [411, 604] width 162 height 13
type input "2 Route de [GEOGRAPHIC_DATA], [GEOGRAPHIC_DATA], [GEOGRAPHIC_DATA]"
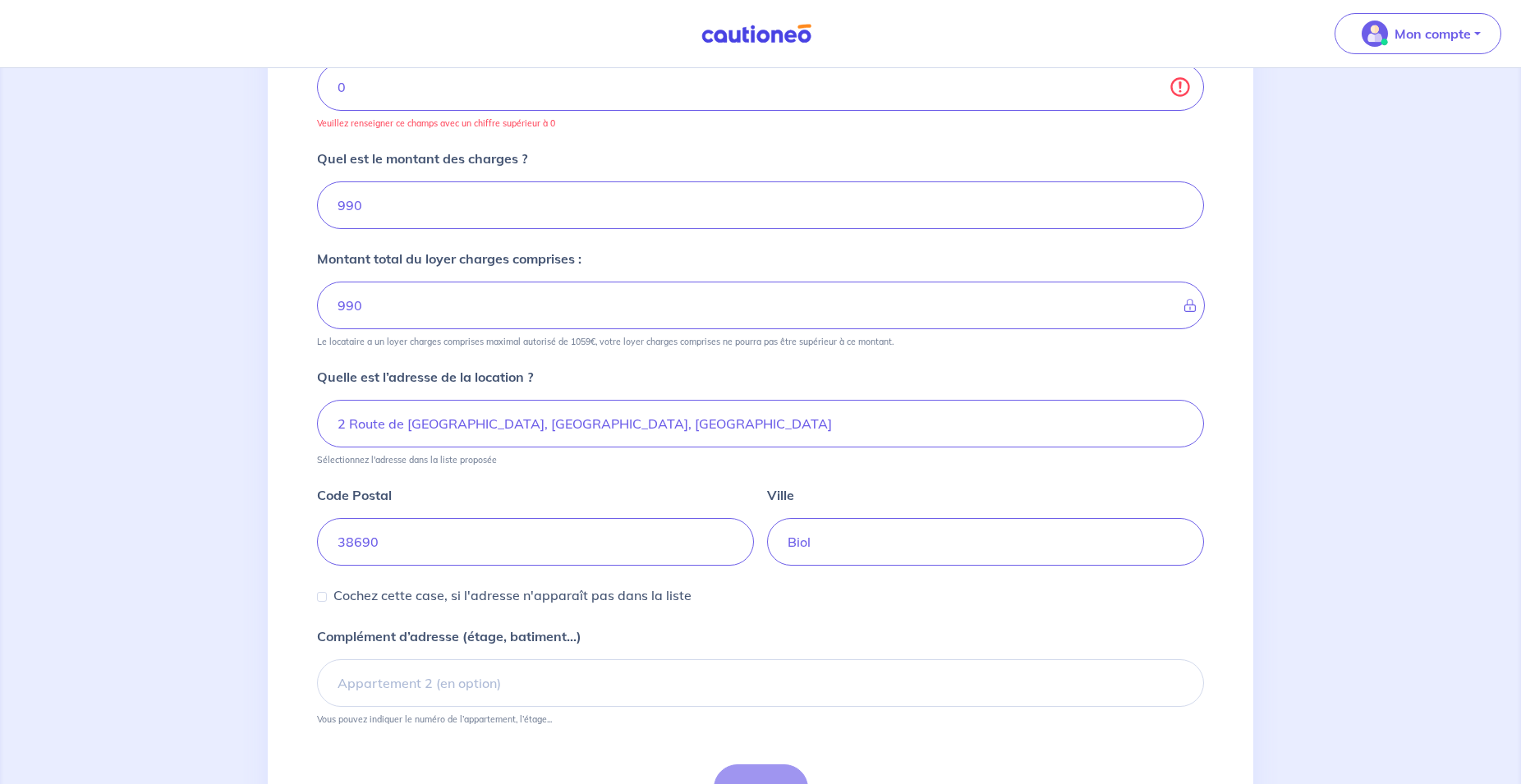
scroll to position [453, 0]
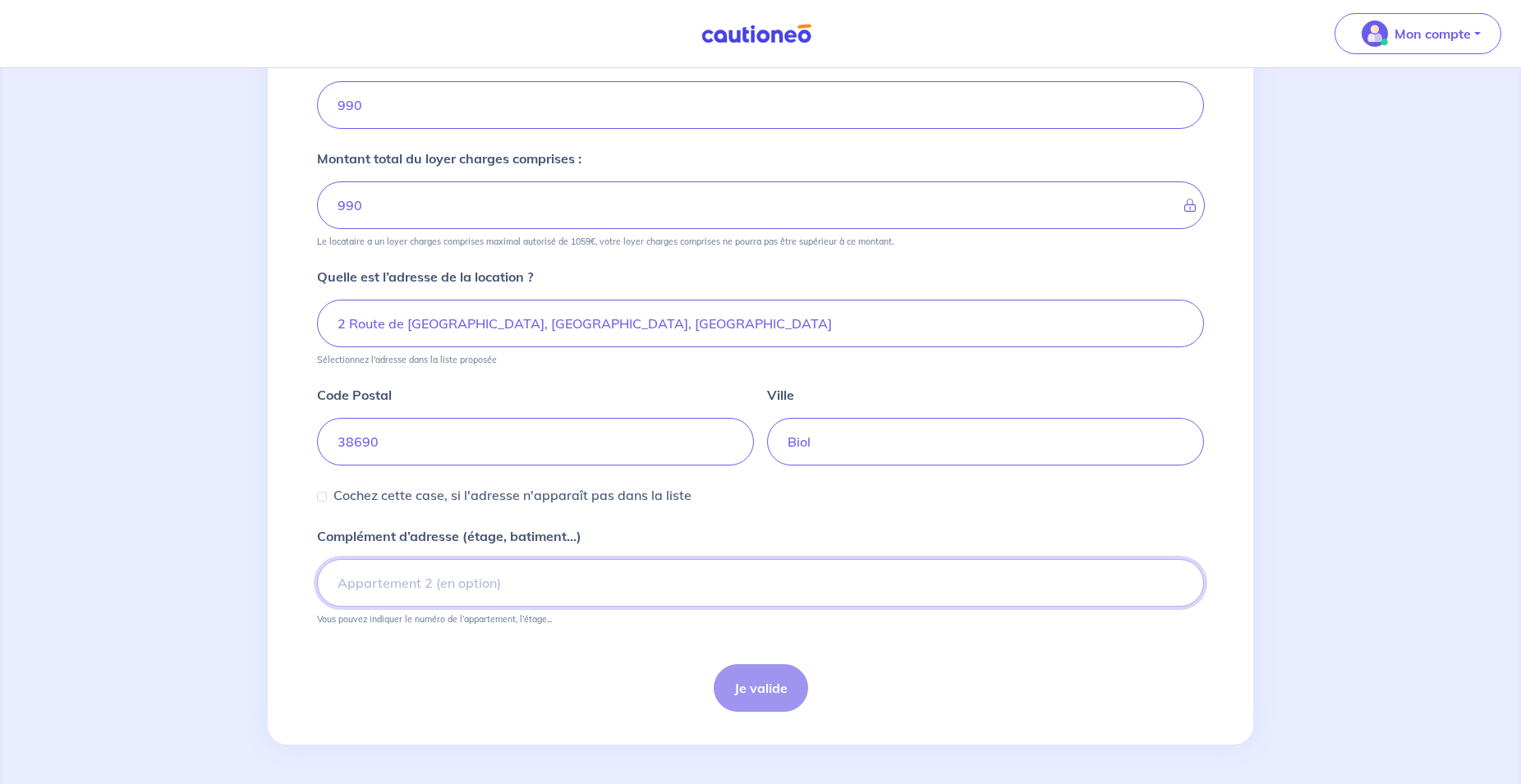
click at [483, 594] on input "Complément d’adresse (étage, batiment...)" at bounding box center [761, 582] width 887 height 48
click at [763, 684] on div "Je valide" at bounding box center [761, 688] width 887 height 48
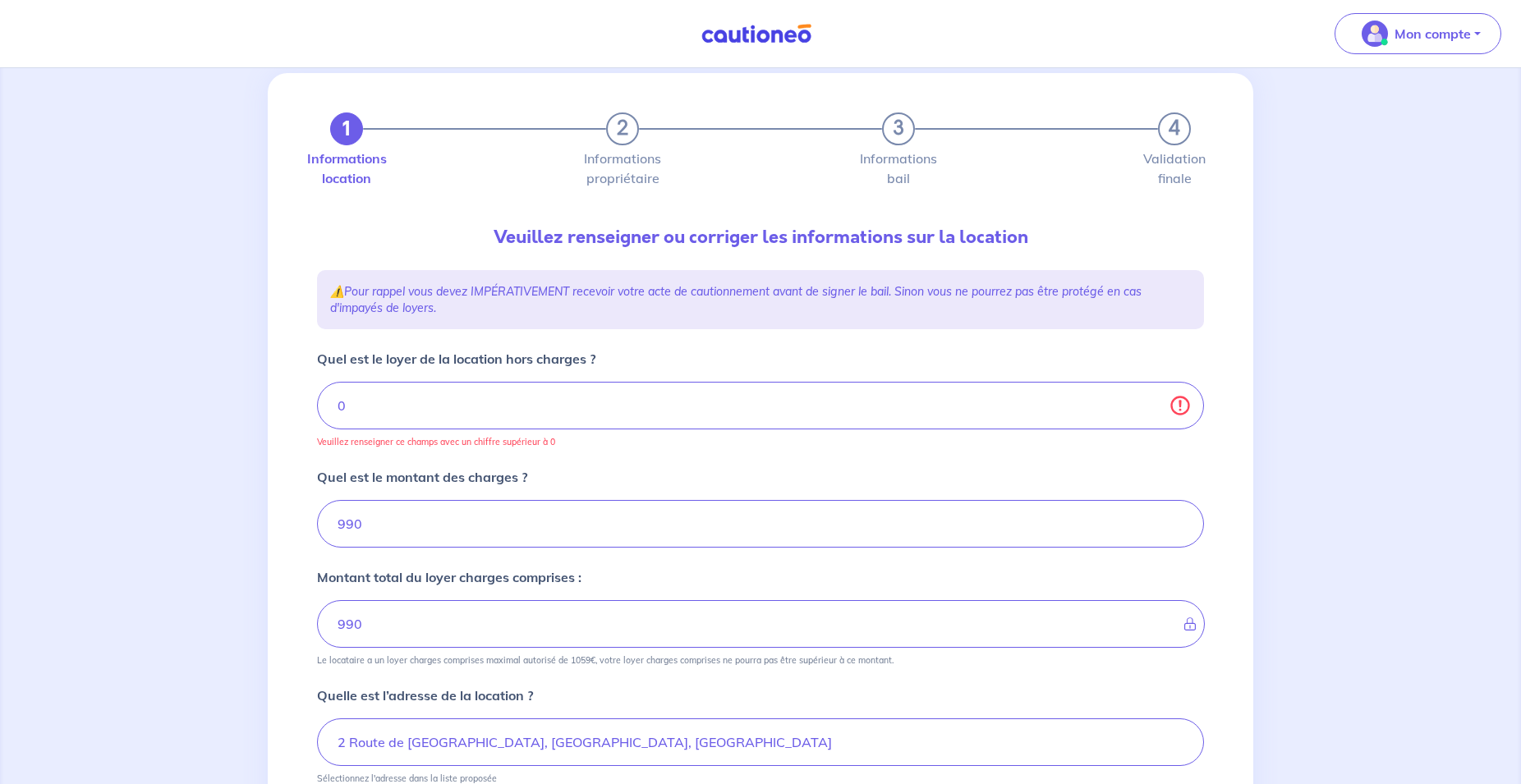
scroll to position [0, 0]
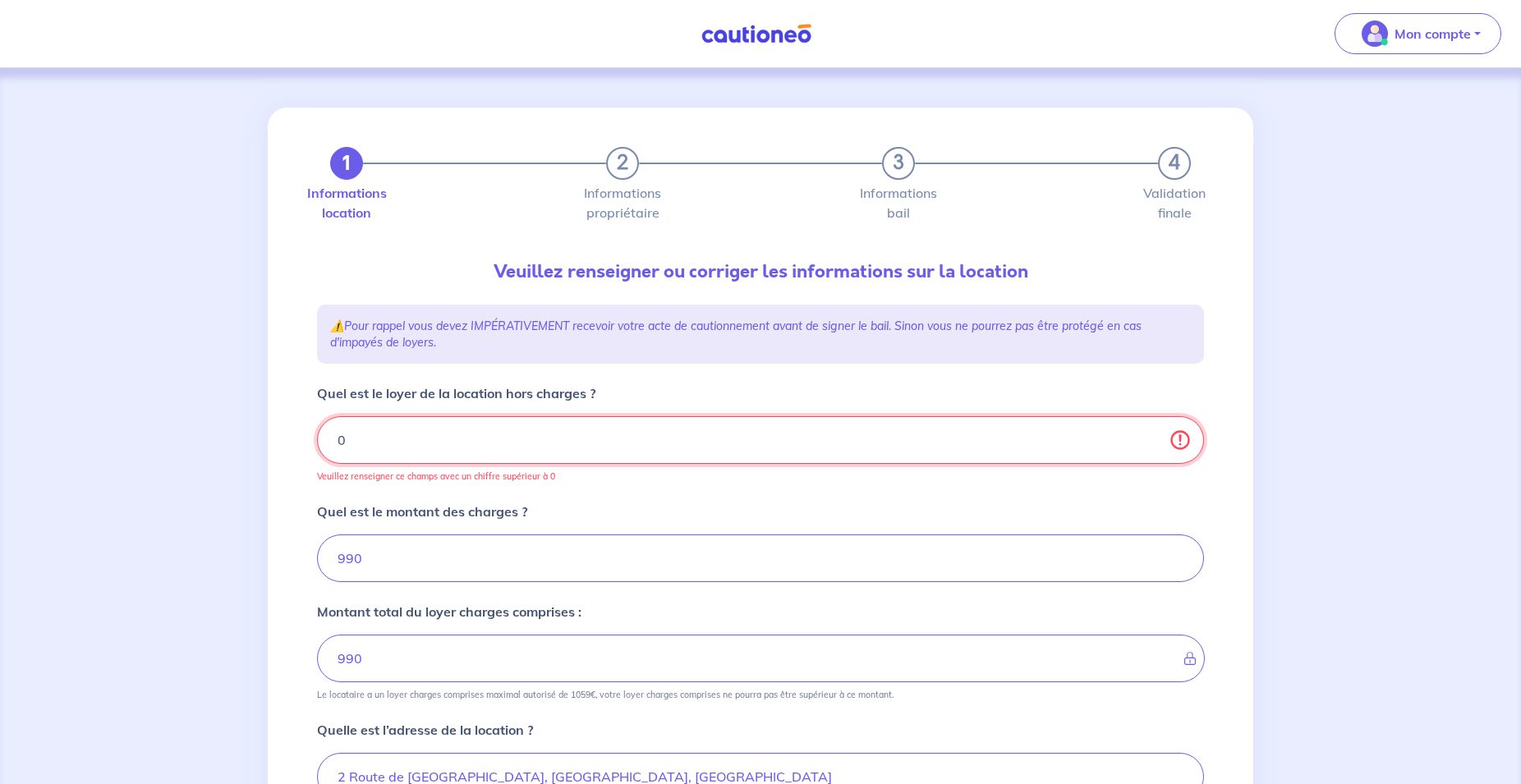
click at [397, 433] on input "0" at bounding box center [761, 440] width 887 height 48
drag, startPoint x: 327, startPoint y: 445, endPoint x: 313, endPoint y: 445, distance: 14.0
click at [313, 445] on div "1 2 3 4 Informations location Informations propriétaire Informations bail Valid…" at bounding box center [760, 646] width 907 height 1077
drag, startPoint x: 366, startPoint y: 444, endPoint x: 331, endPoint y: 444, distance: 35.0
click at [331, 444] on input "0" at bounding box center [761, 440] width 887 height 48
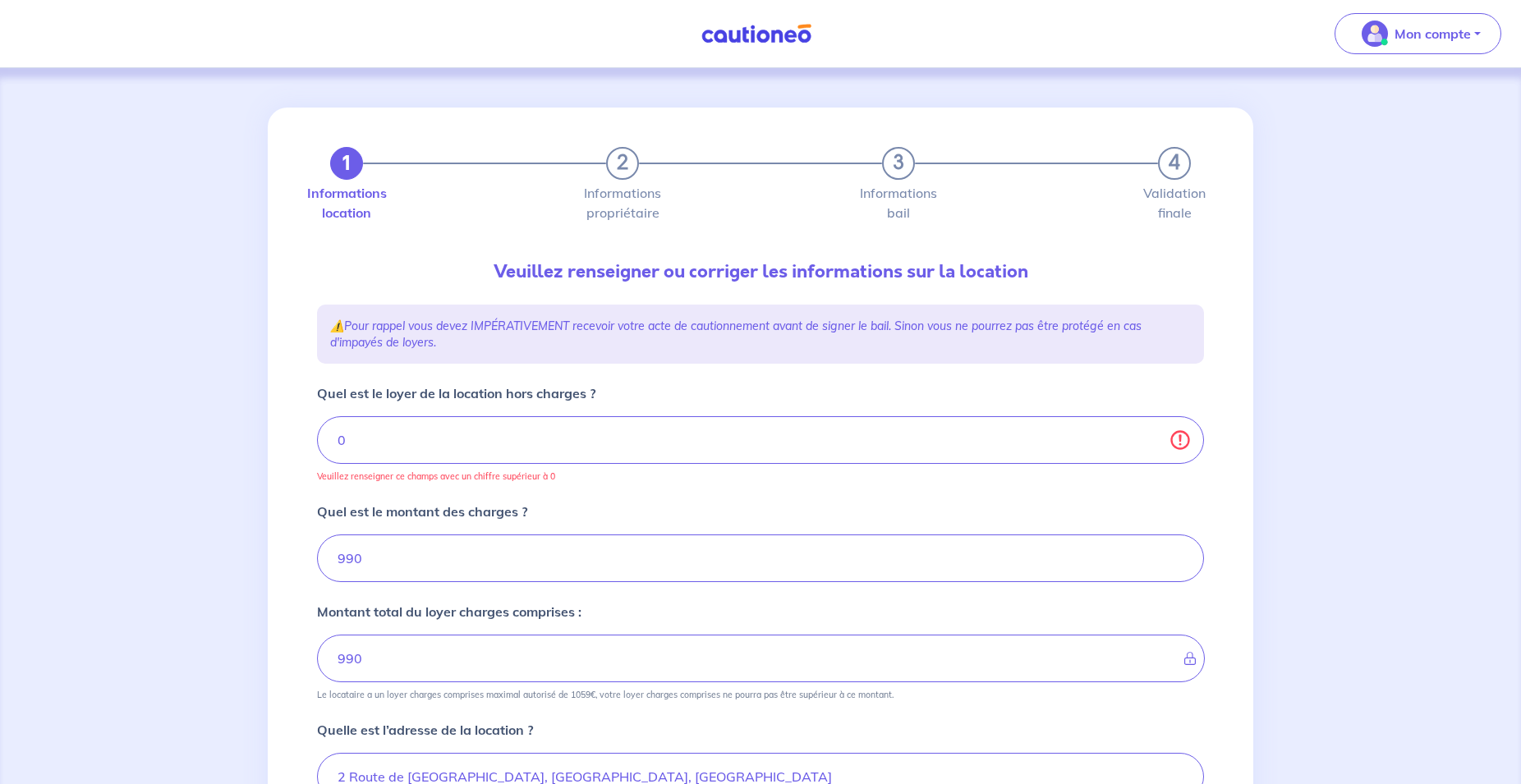
click at [439, 465] on div "Quel est le loyer de la location hors charges ? 0 Veuillez renseigner ce champs…" at bounding box center [761, 433] width 887 height 99
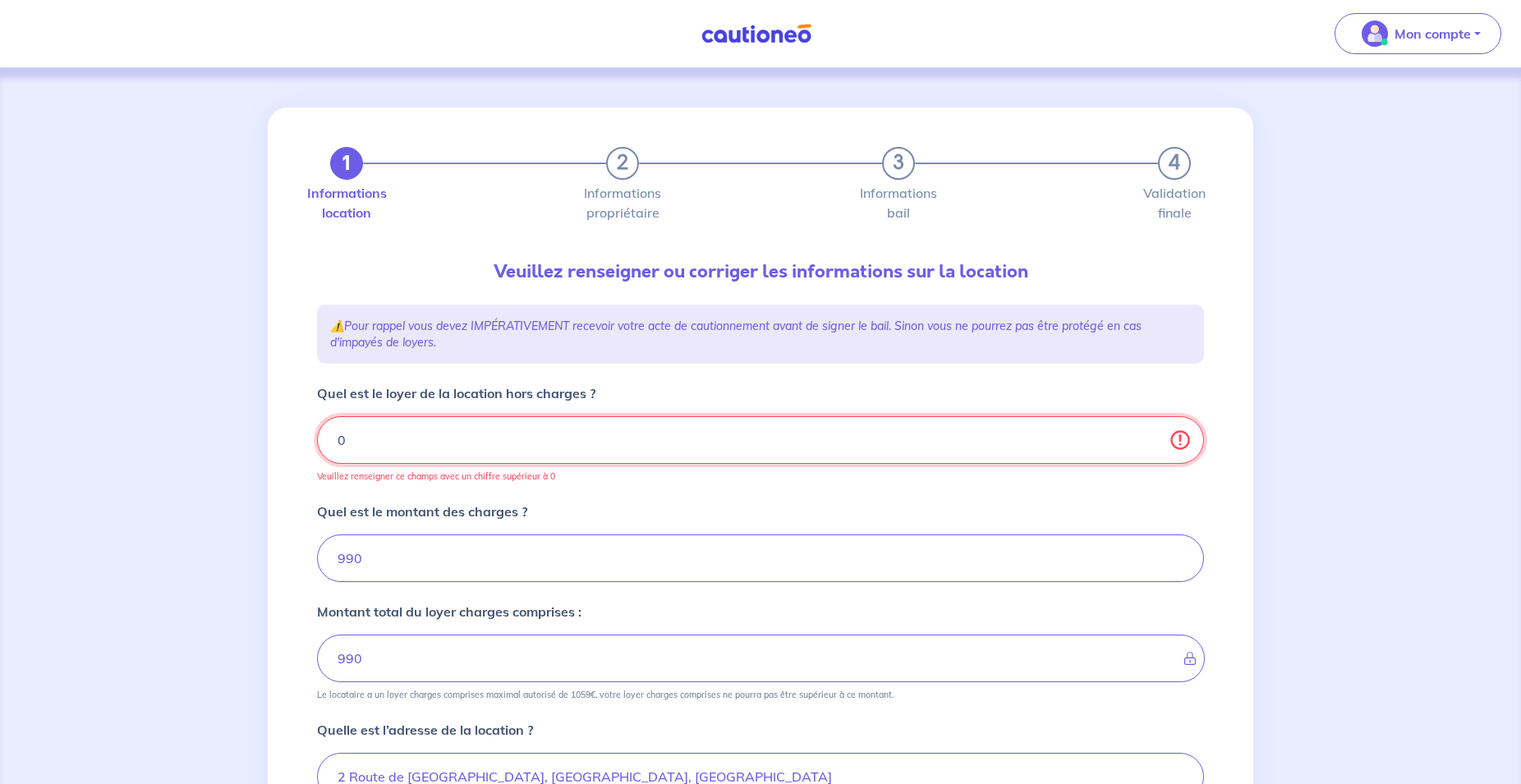
click at [335, 438] on input "0" at bounding box center [761, 440] width 887 height 48
click at [376, 445] on input "Quel est le loyer de la location hors charges ?" at bounding box center [761, 440] width 887 height 48
drag, startPoint x: 376, startPoint y: 445, endPoint x: 330, endPoint y: 441, distance: 46.2
click at [330, 441] on input "Quel est le loyer de la location hors charges ?" at bounding box center [761, 440] width 887 height 48
type input "1"
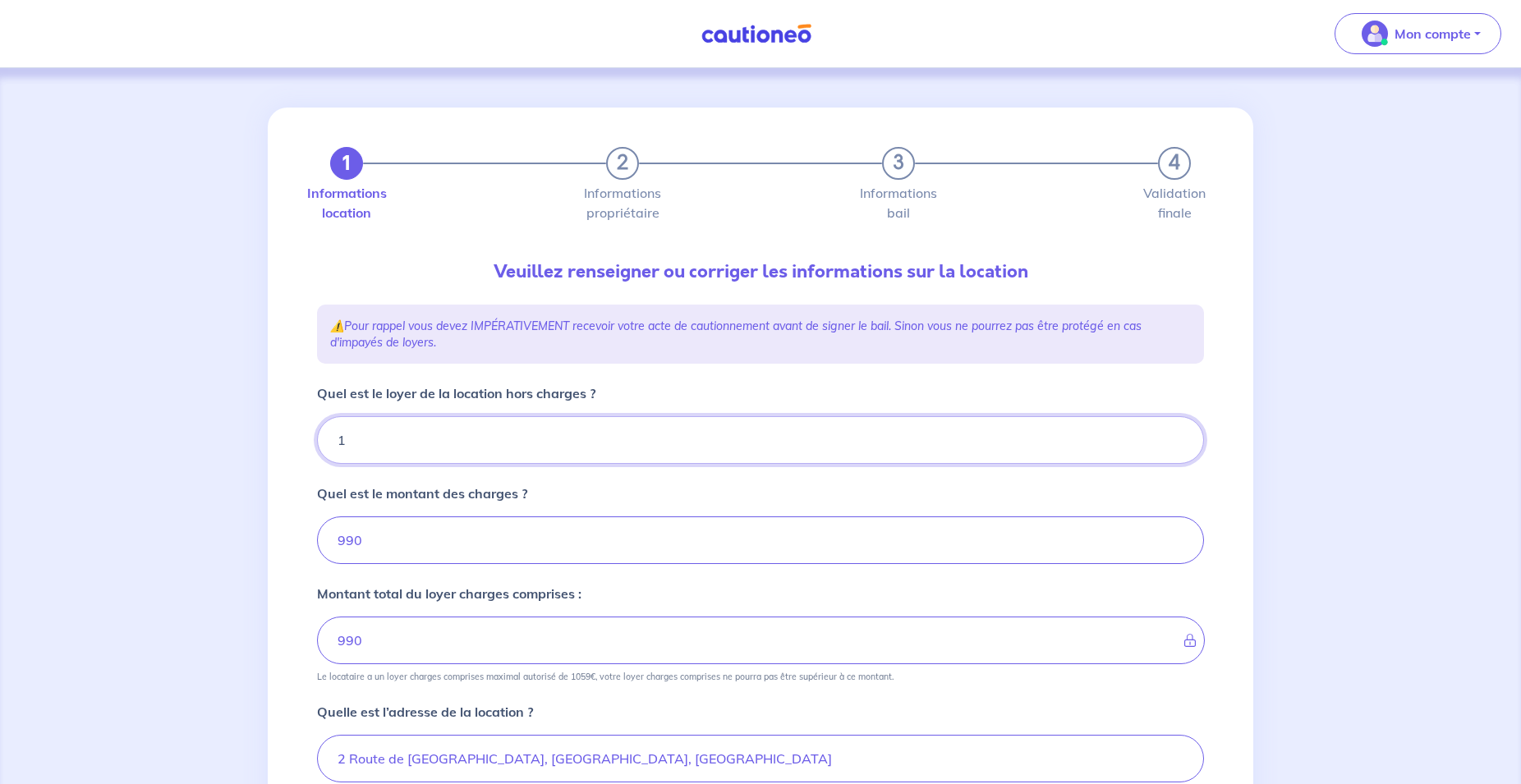
type input "991"
drag, startPoint x: 366, startPoint y: 435, endPoint x: 310, endPoint y: 436, distance: 56.0
click at [317, 436] on input "1" at bounding box center [761, 440] width 887 height 48
type input "0"
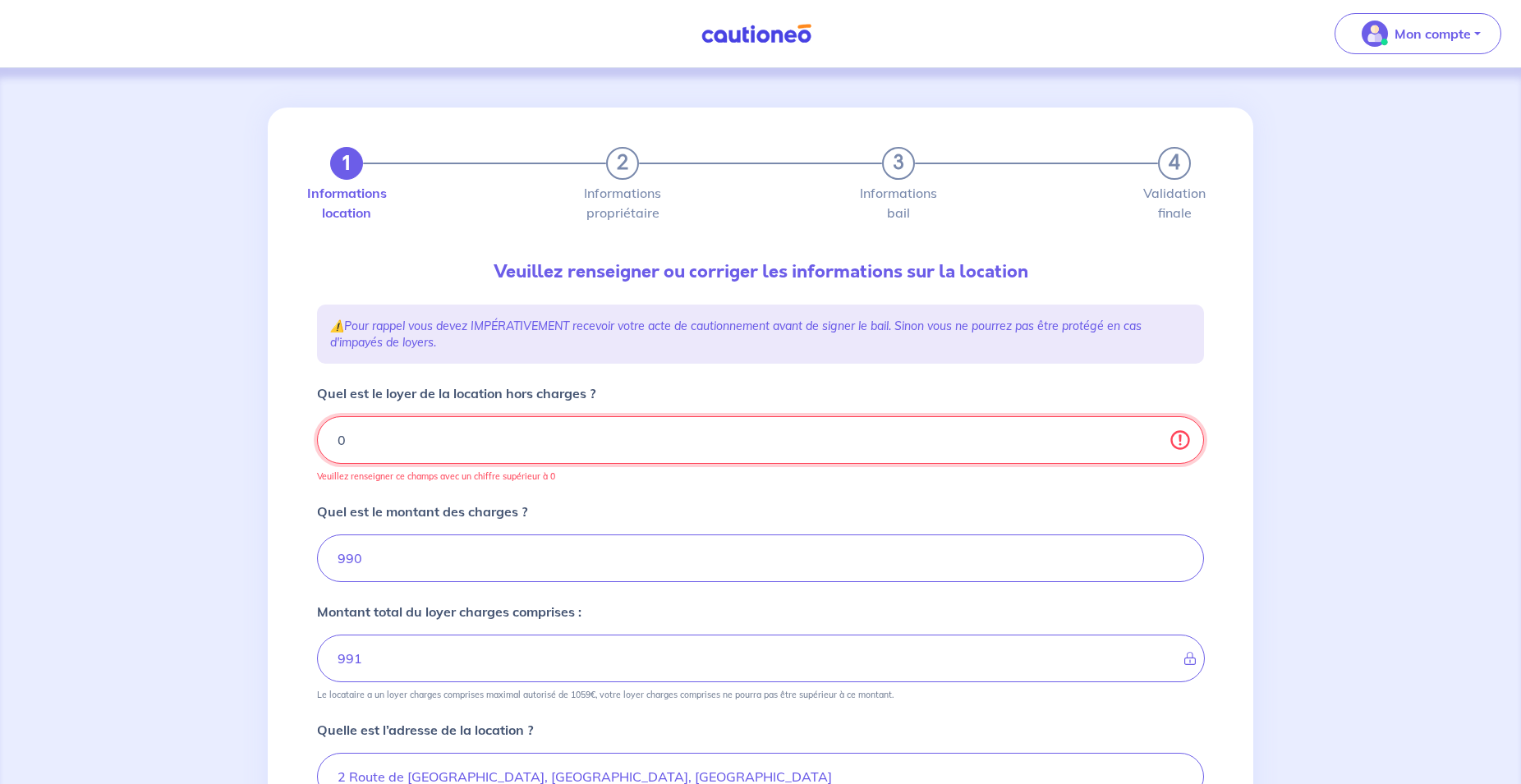
type input "990"
click at [1182, 441] on input "0" at bounding box center [761, 440] width 887 height 48
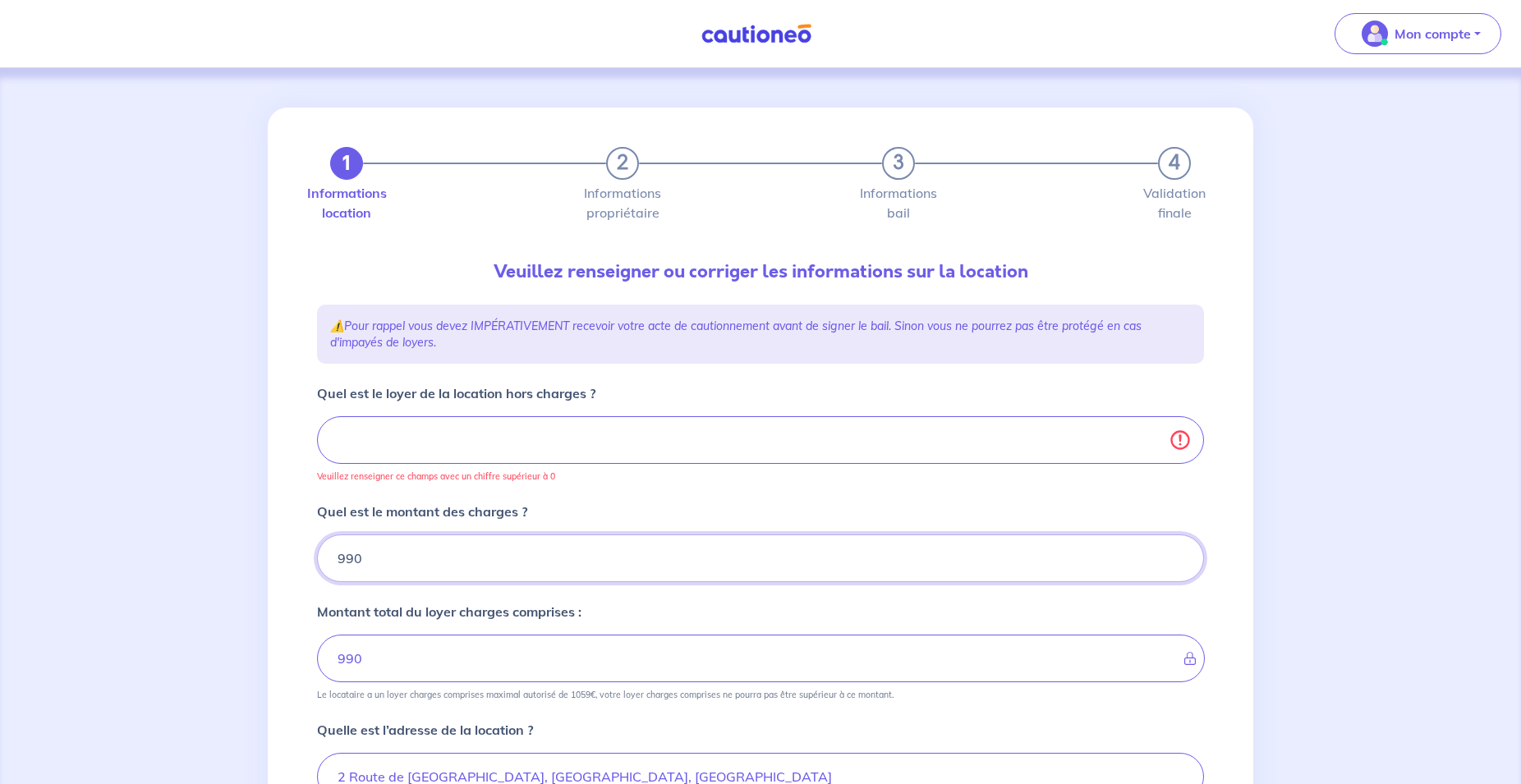
click at [433, 565] on input "990" at bounding box center [761, 558] width 887 height 48
click at [635, 506] on div "Quel est le montant des charges ? 990" at bounding box center [761, 541] width 887 height 81
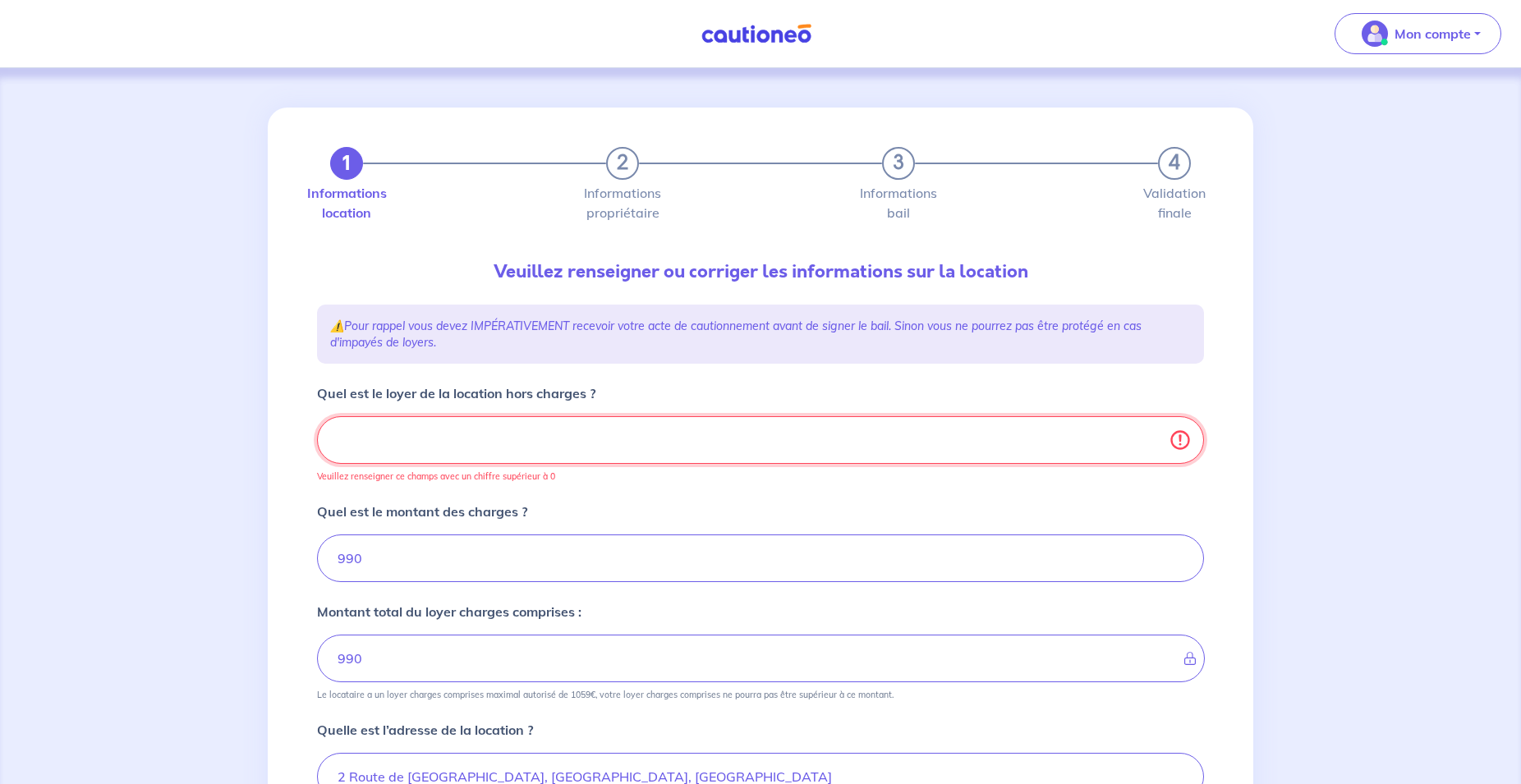
click at [572, 458] on input "Quel est le loyer de la location hors charges ?" at bounding box center [761, 440] width 887 height 48
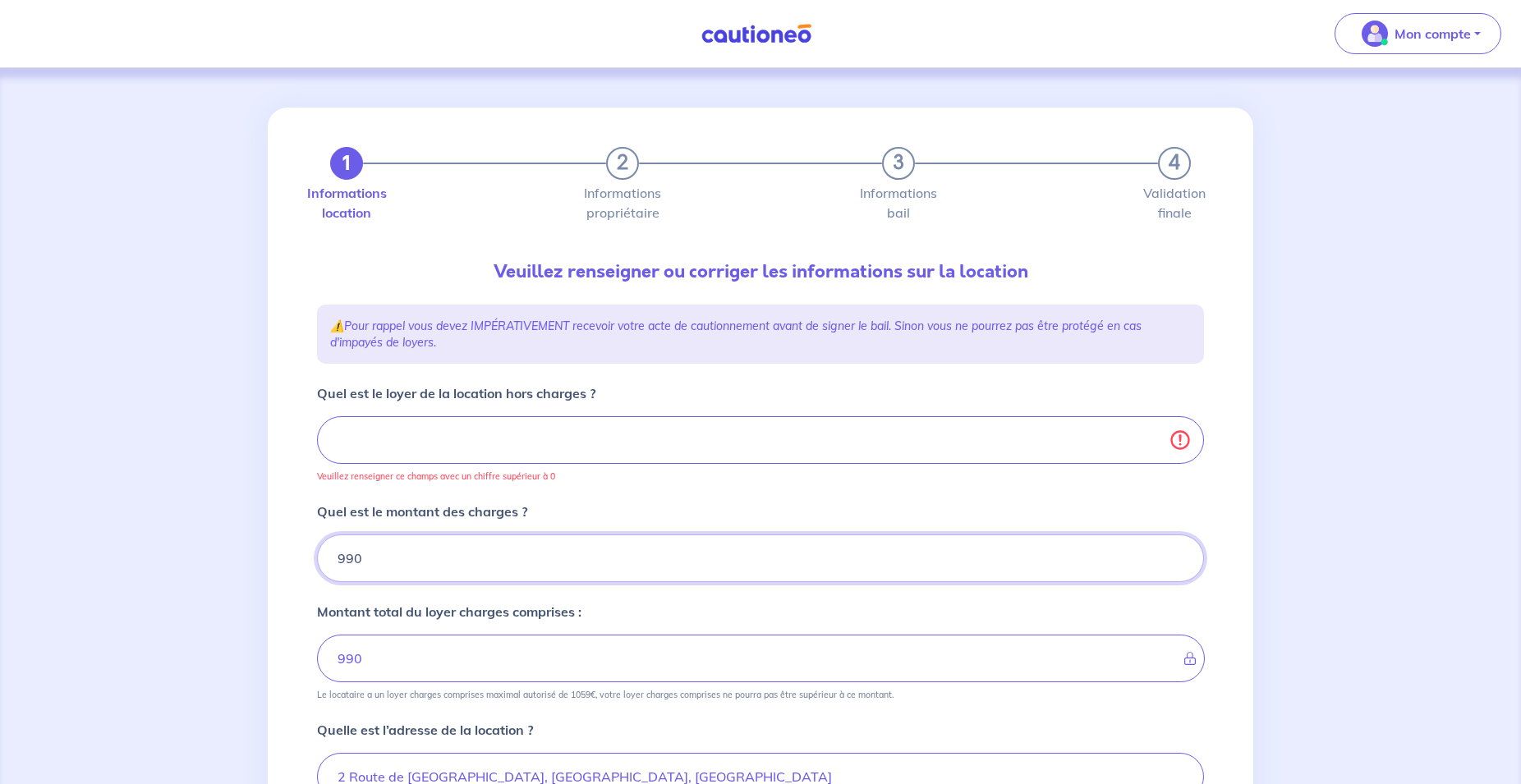
click at [492, 558] on input "990" at bounding box center [761, 558] width 887 height 48
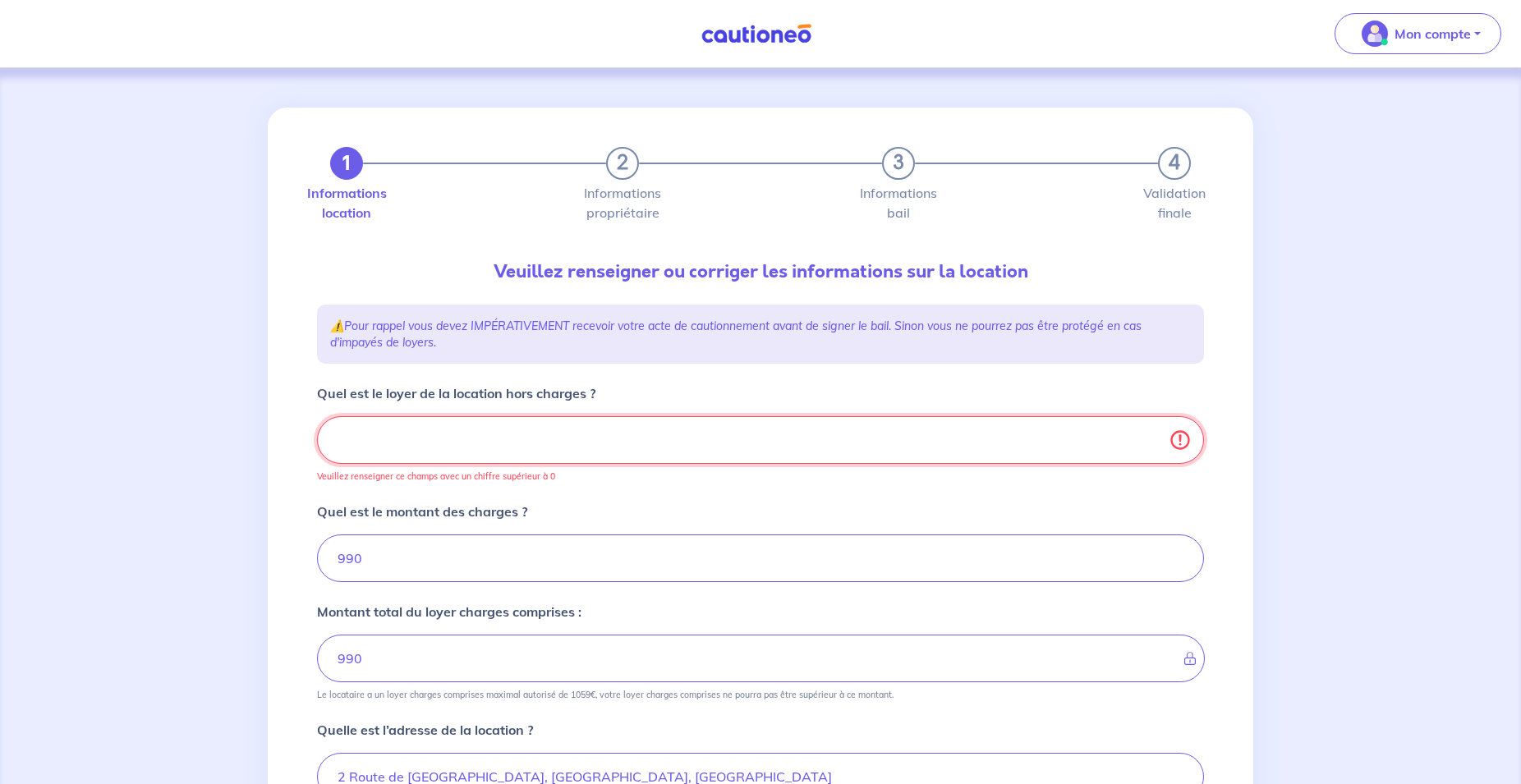
click at [413, 435] on input "Quel est le loyer de la location hors charges ?" at bounding box center [761, 440] width 887 height 48
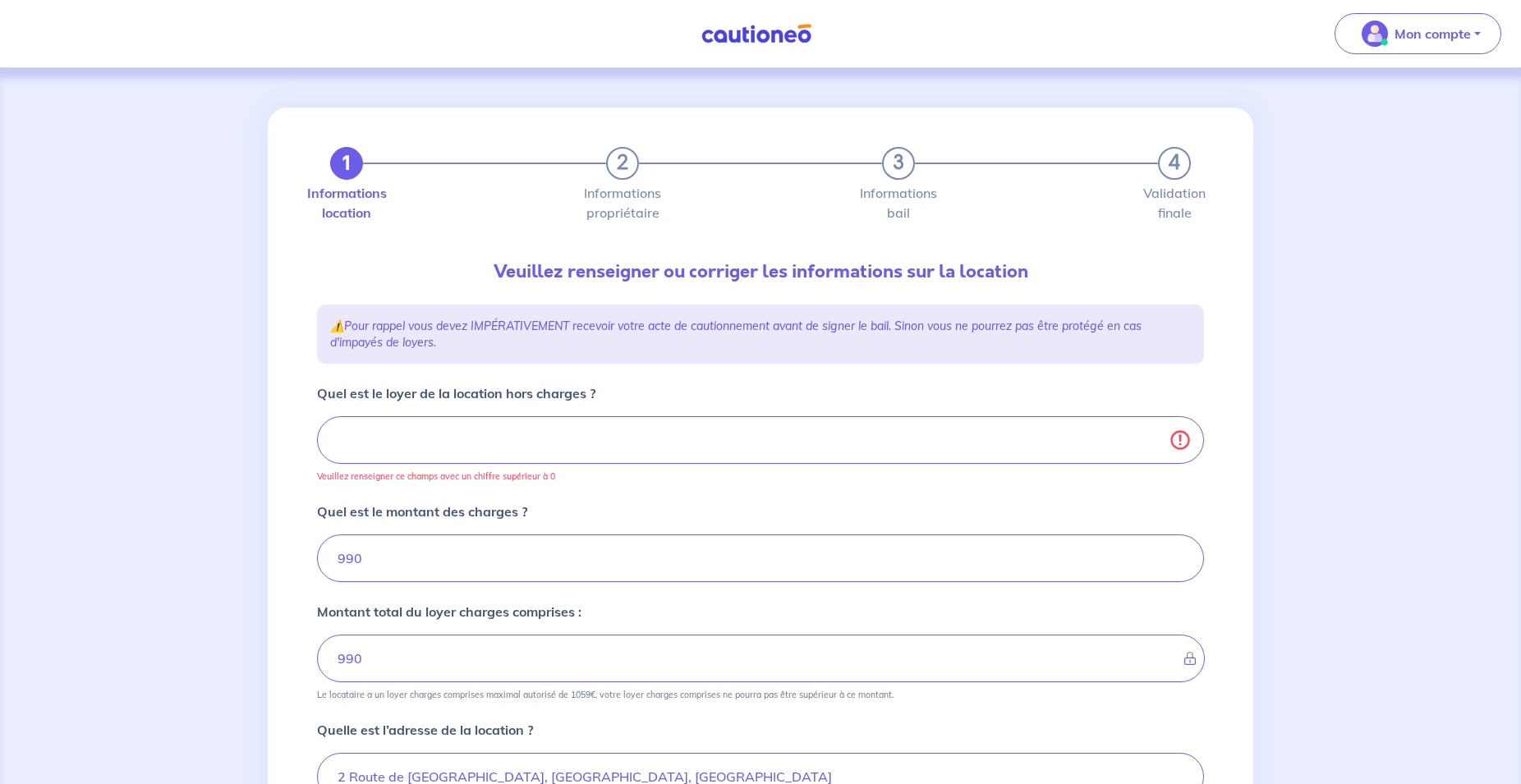
click at [446, 509] on p "Quel est le montant des charges ?" at bounding box center [422, 511] width 211 height 19
click at [446, 535] on input "990" at bounding box center [761, 558] width 887 height 48
click at [647, 495] on form "Quel est le loyer de la location hors charges ? Veuillez renseigner ce champs a…" at bounding box center [761, 774] width 887 height 782
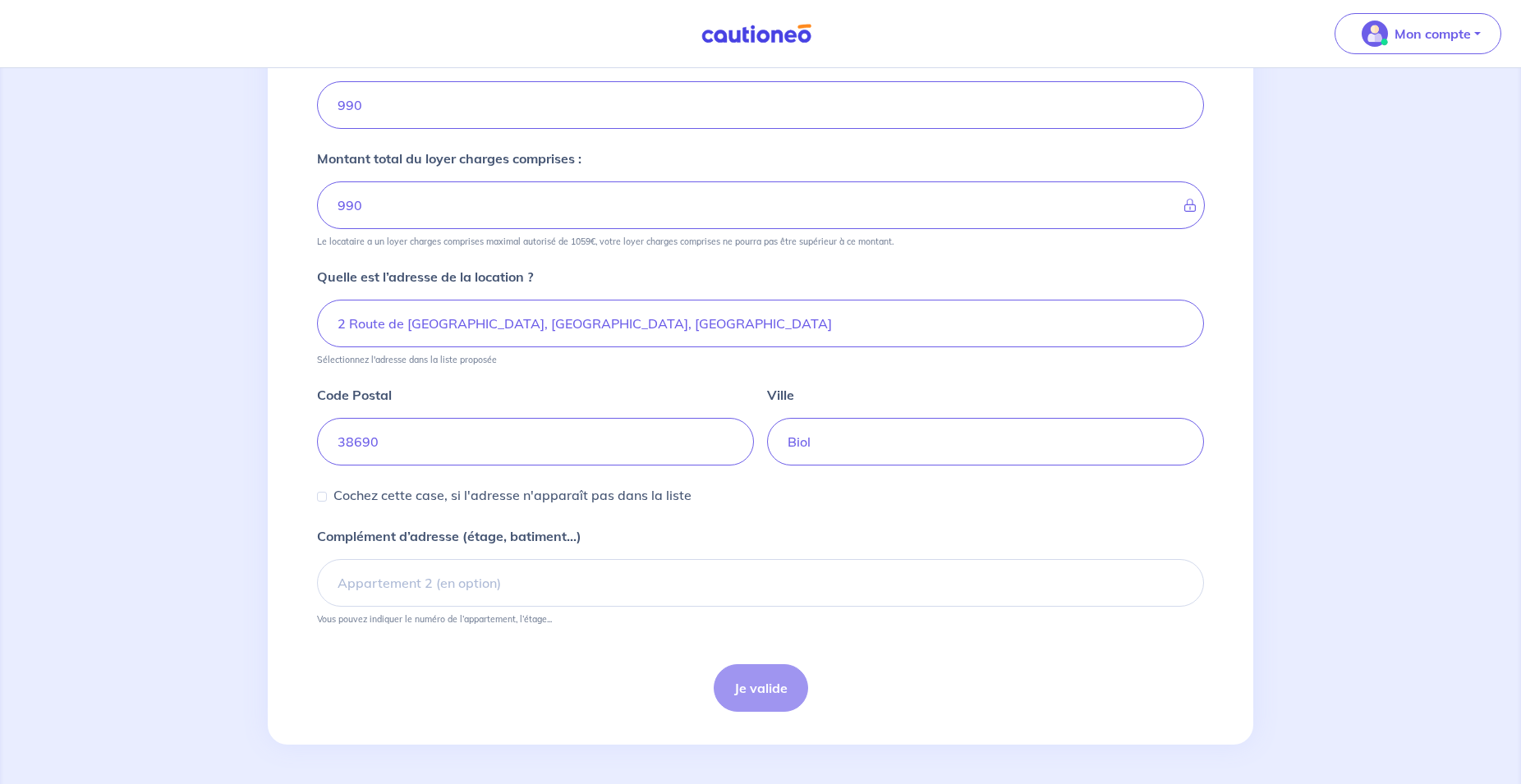
click at [763, 685] on div "Je valide" at bounding box center [761, 688] width 887 height 48
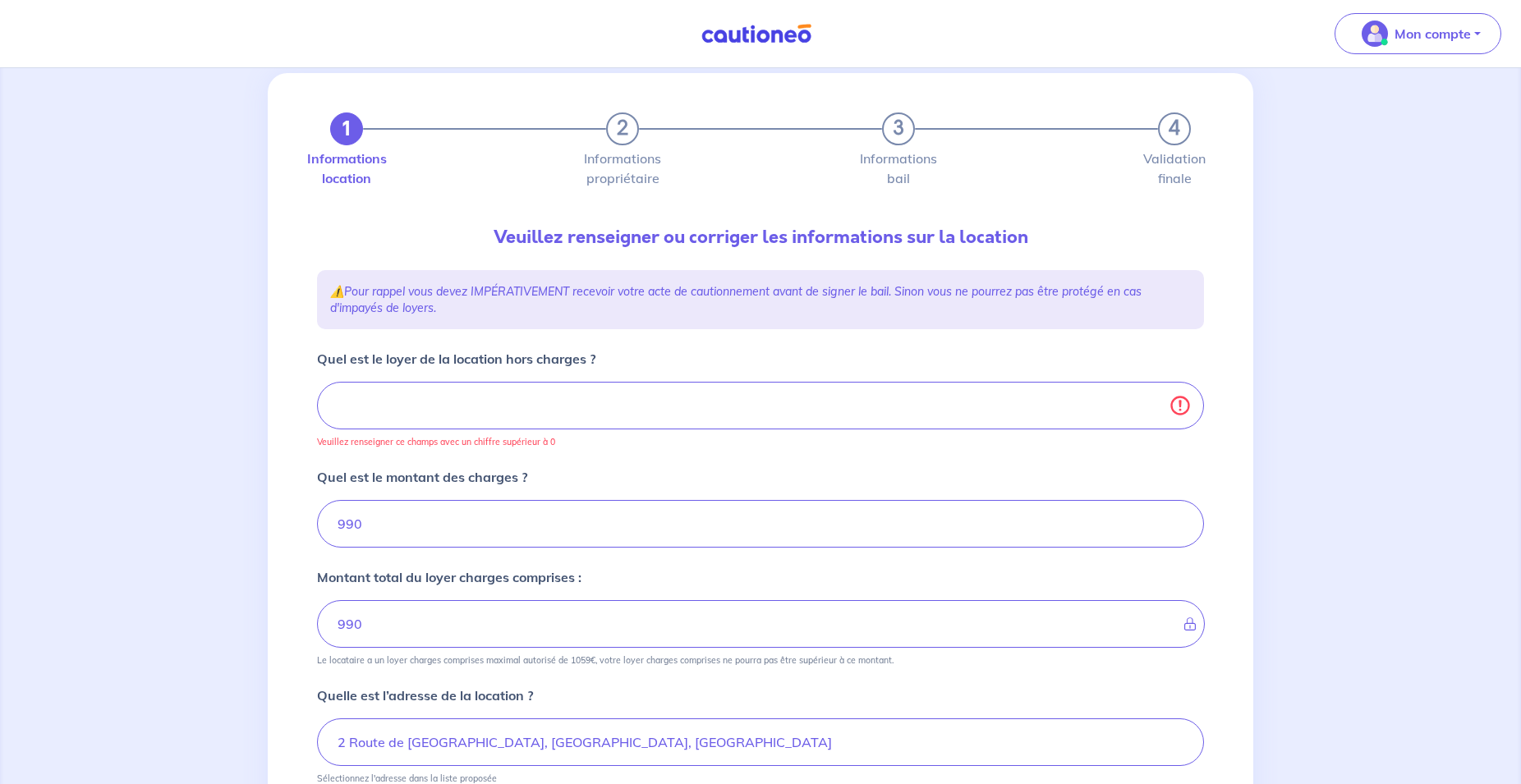
scroll to position [0, 0]
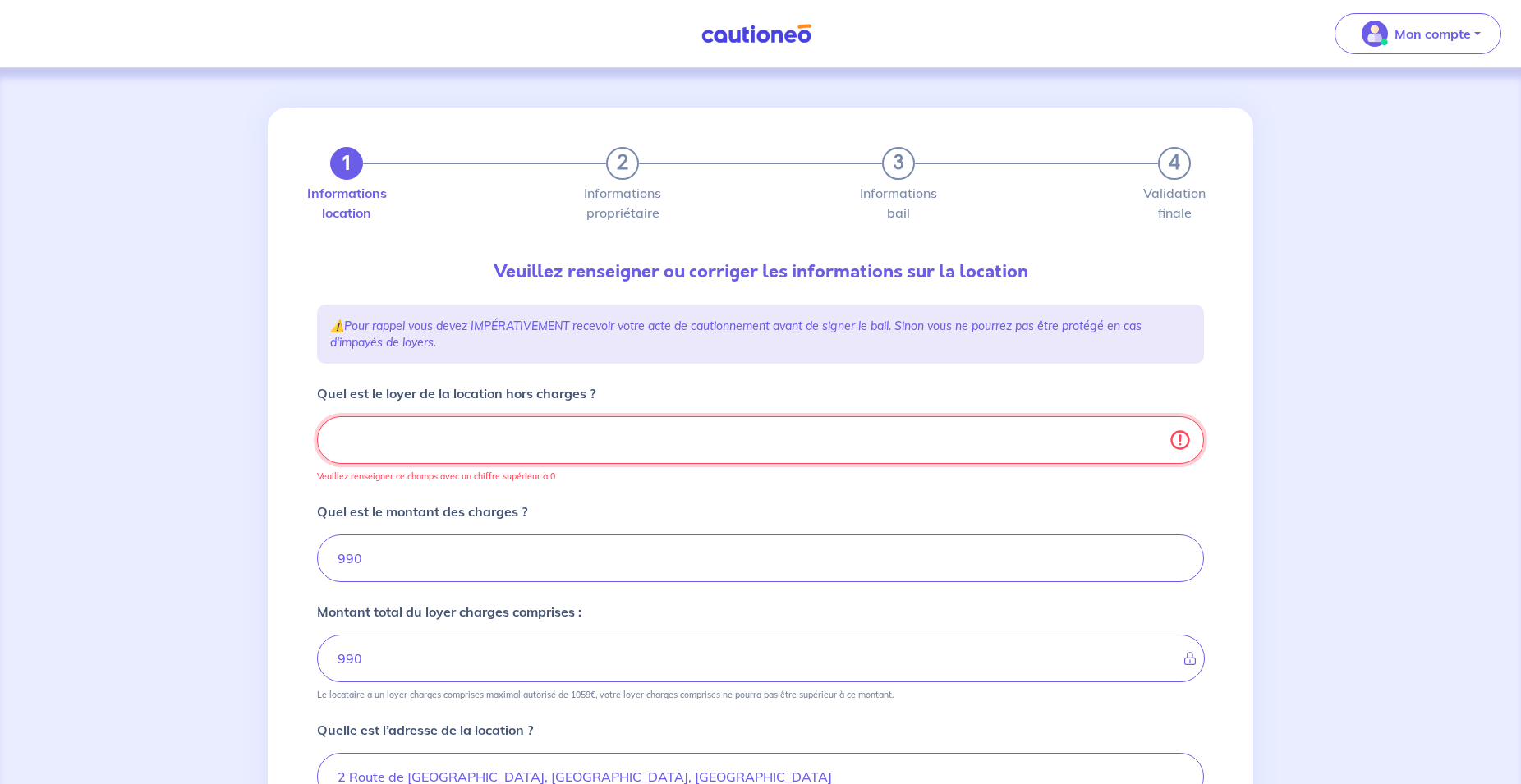
click at [375, 450] on input "Quel est le loyer de la location hors charges ?" at bounding box center [761, 440] width 887 height 48
type input "-0"
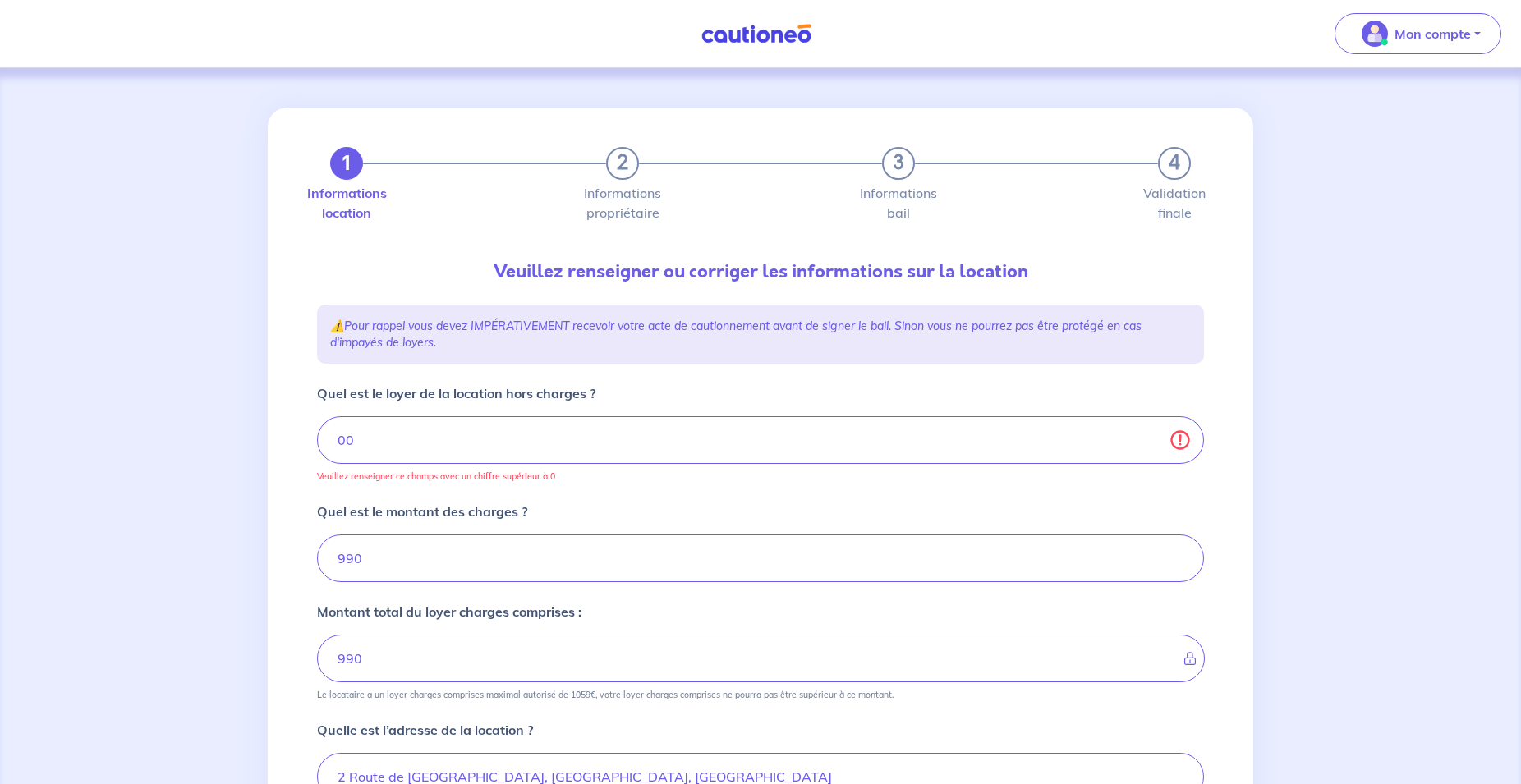
click at [481, 498] on form "Quel est le loyer de la location hors charges ? 00 Veuillez renseigner ce champ…" at bounding box center [761, 774] width 887 height 782
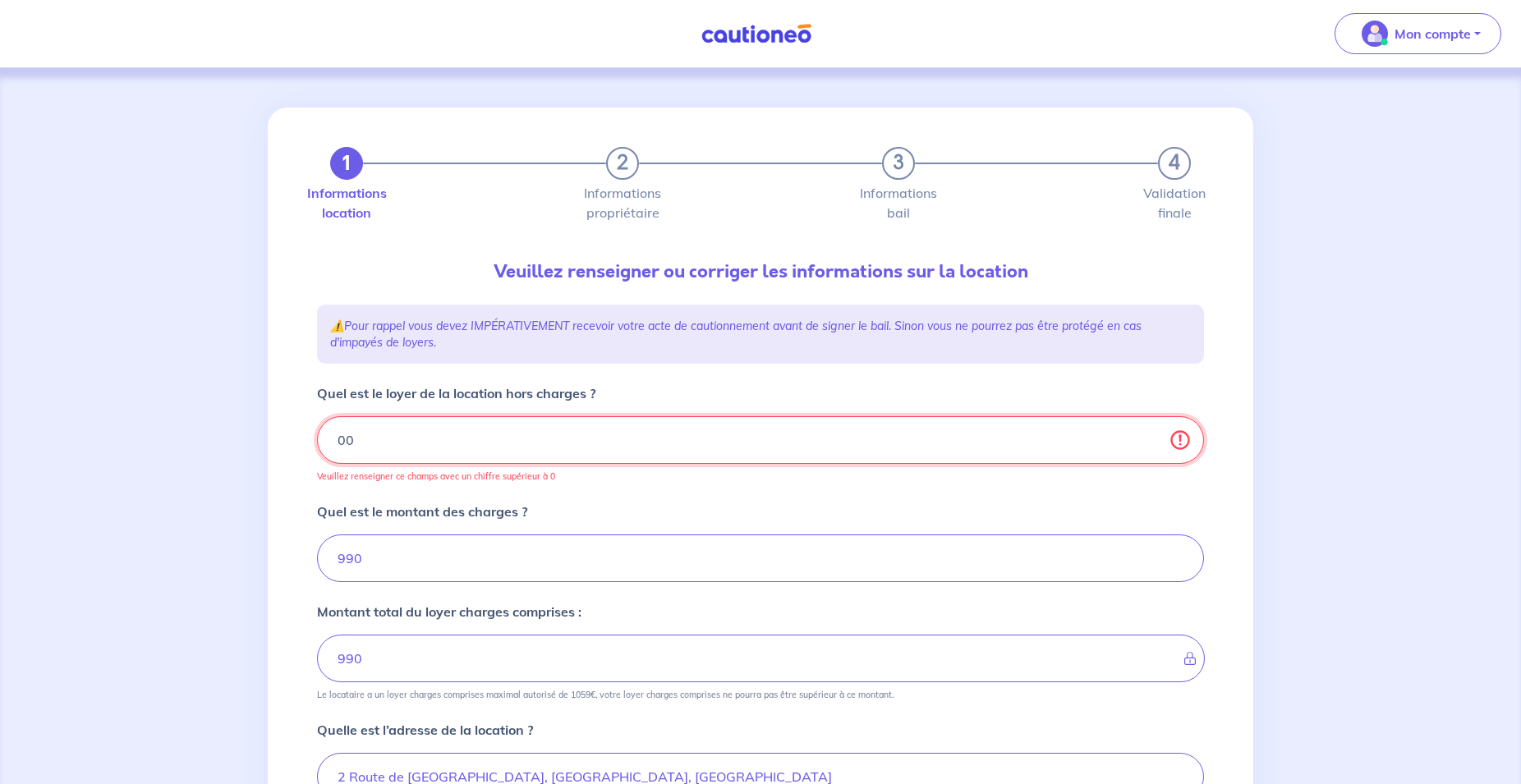
click at [404, 451] on input "00" at bounding box center [761, 440] width 887 height 48
type input "0"
click at [411, 440] on input "Quel est le loyer de la location hors charges ?" at bounding box center [761, 440] width 887 height 48
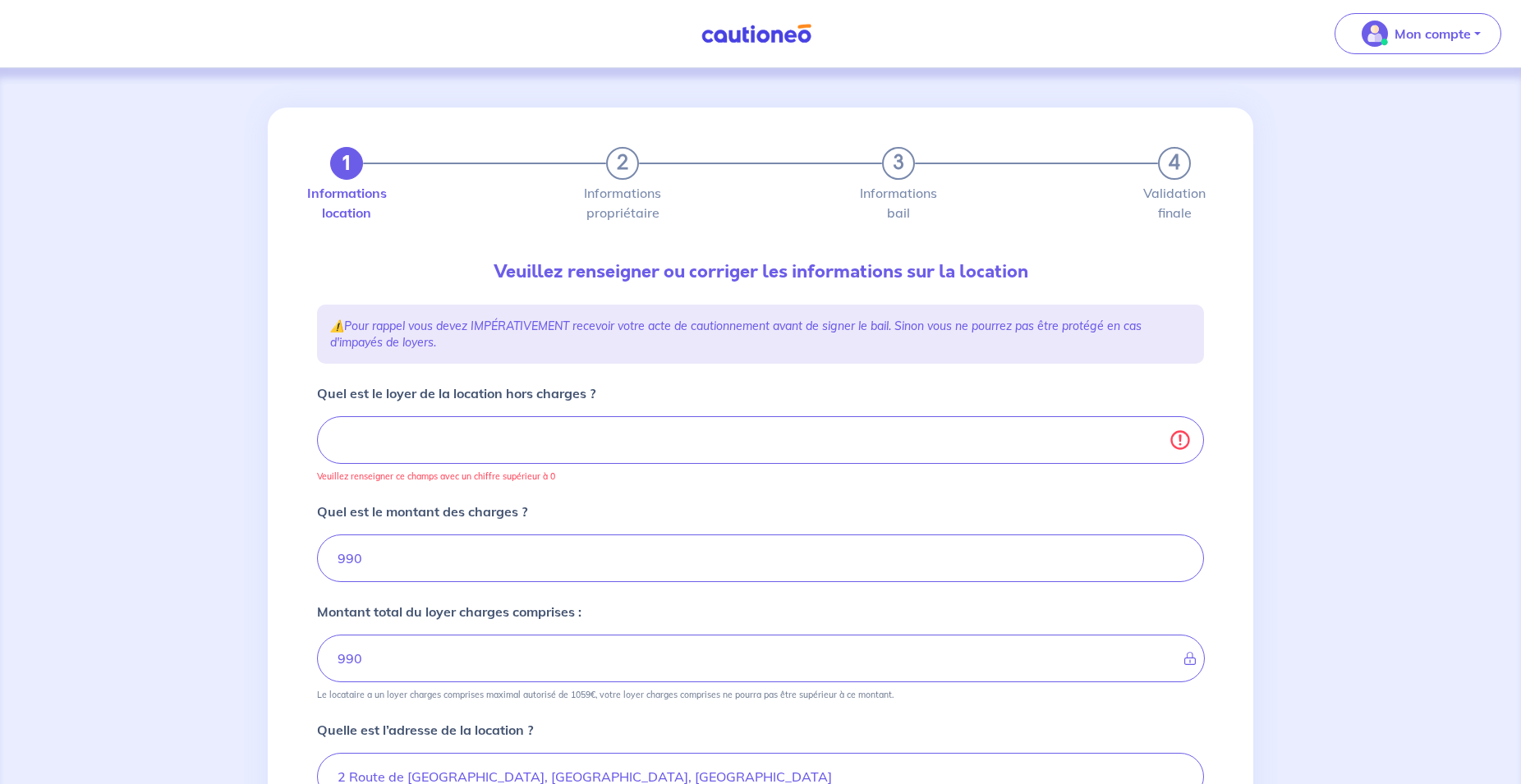
scroll to position [83, 0]
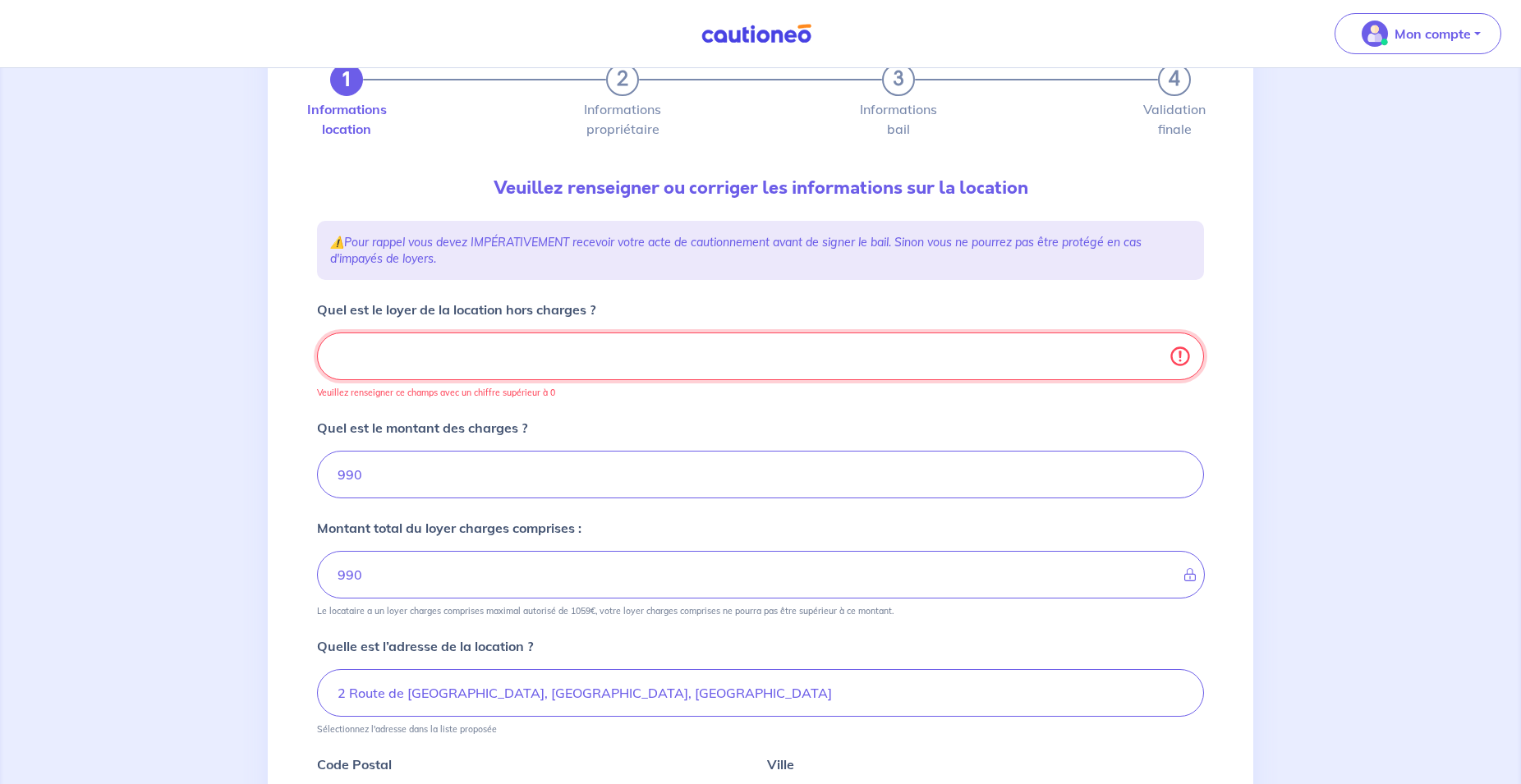
click at [675, 343] on input "Quel est le loyer de la location hors charges ?" at bounding box center [761, 356] width 887 height 48
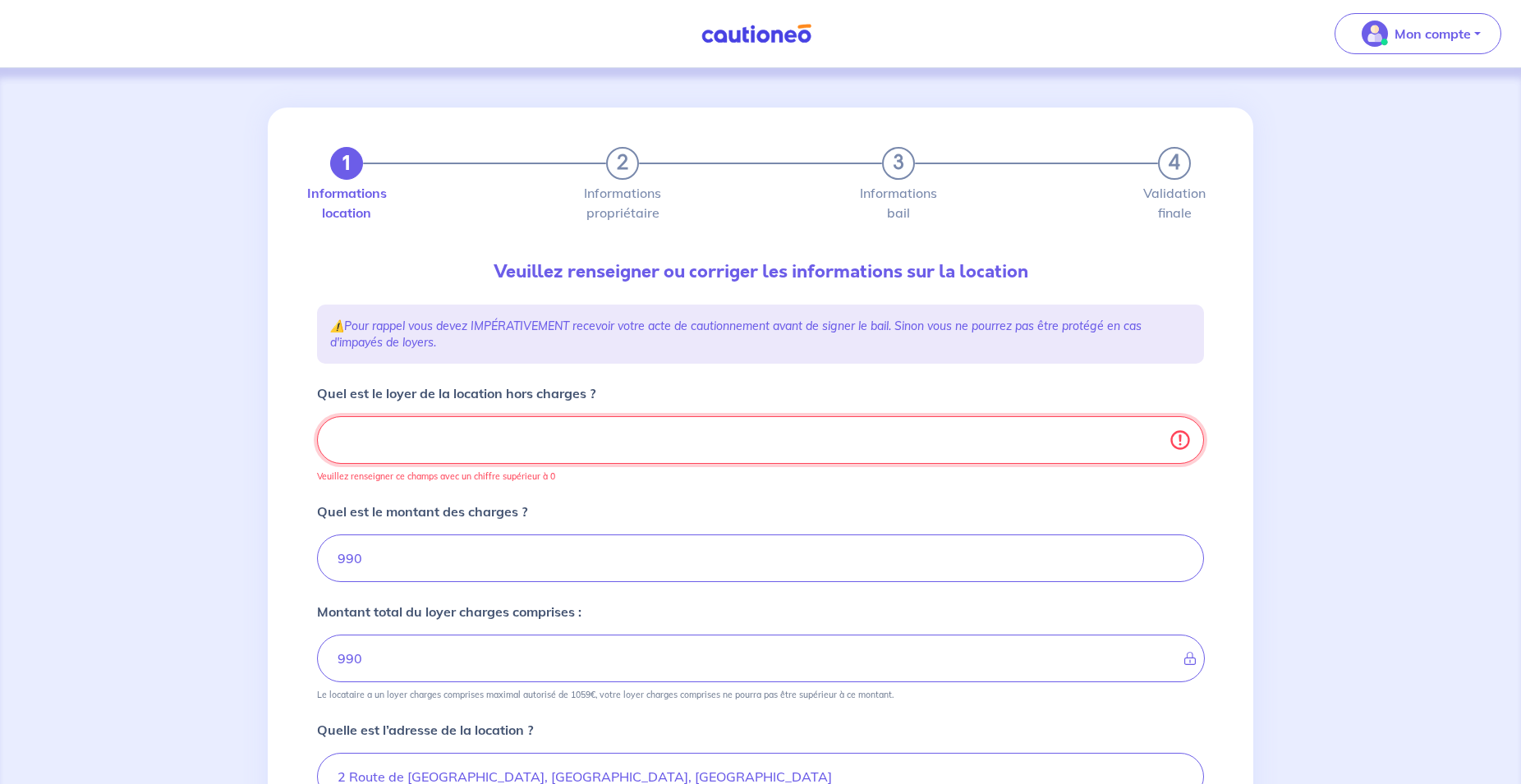
click at [548, 452] on input "Quel est le loyer de la location hors charges ?" at bounding box center [761, 440] width 887 height 48
type input "0"
